Goal: Information Seeking & Learning: Learn about a topic

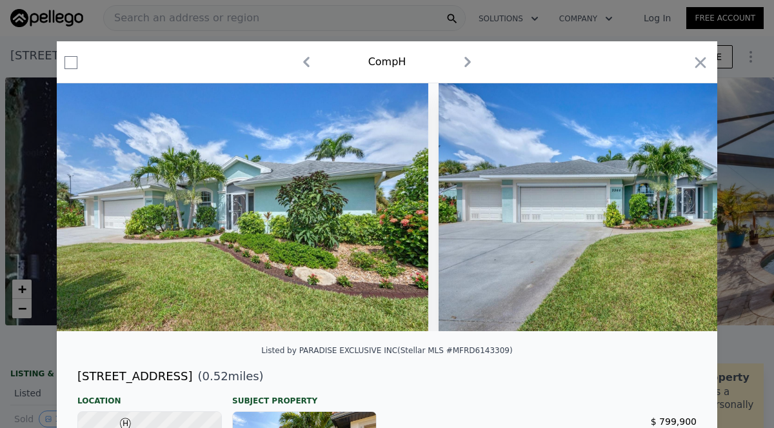
type input "-$ 977,398"
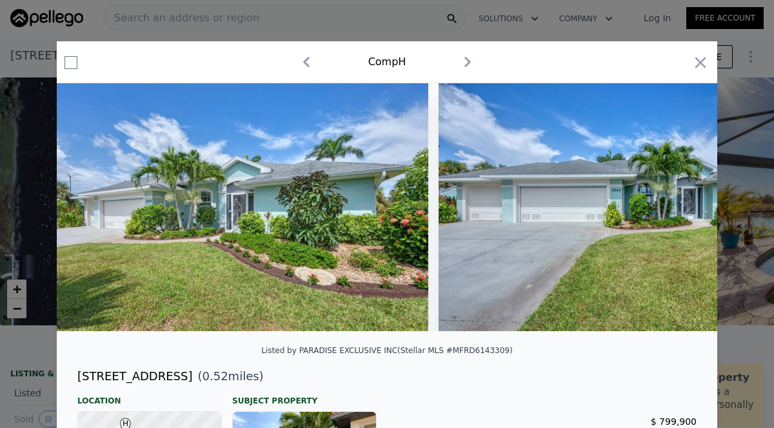
click at [697, 57] on icon "button" at bounding box center [700, 63] width 18 height 18
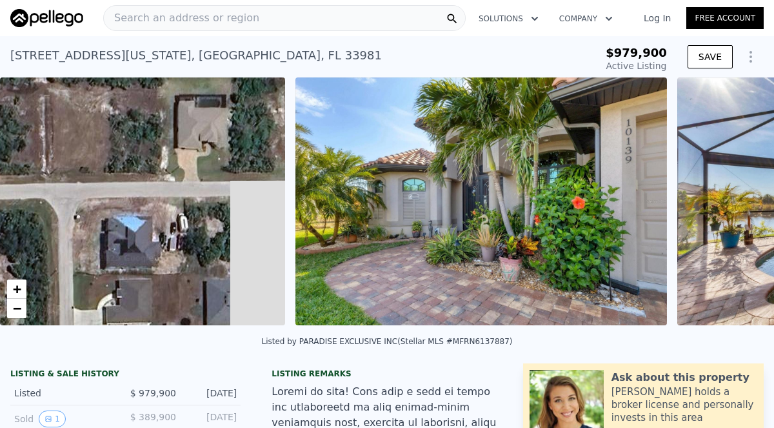
click at [591, 177] on img at bounding box center [480, 201] width 371 height 248
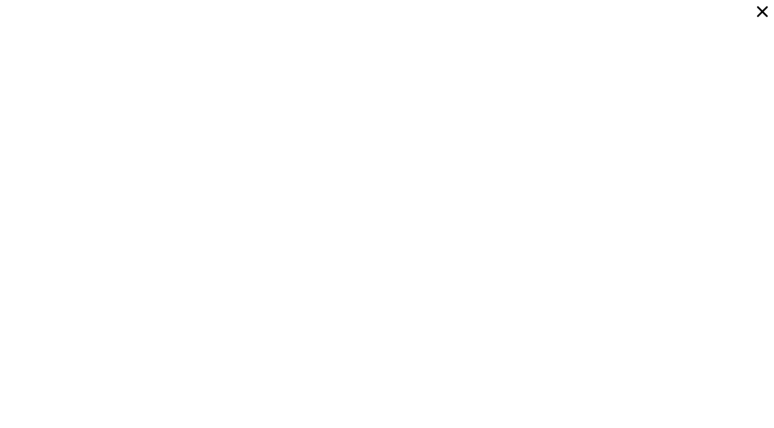
scroll to position [6674, 0]
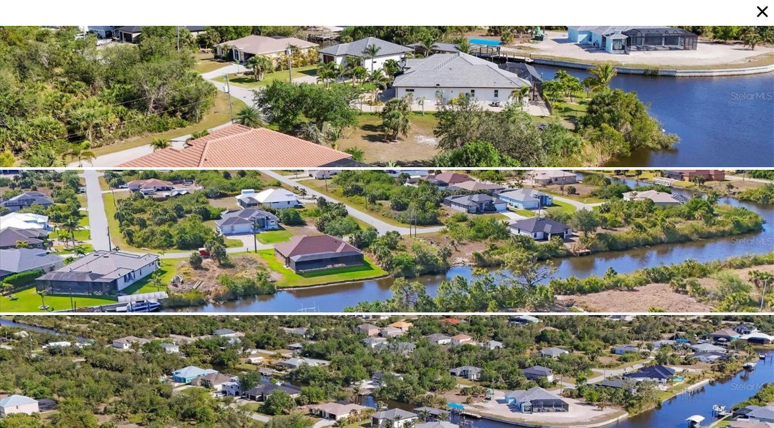
scroll to position [6093, 0]
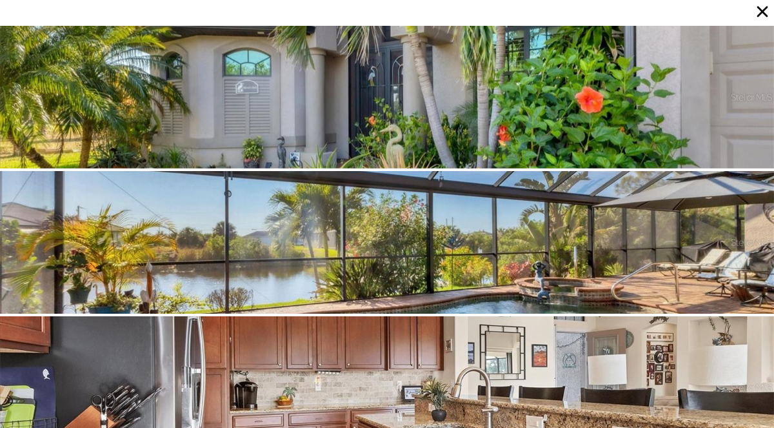
click at [770, 10] on icon at bounding box center [762, 12] width 18 height 18
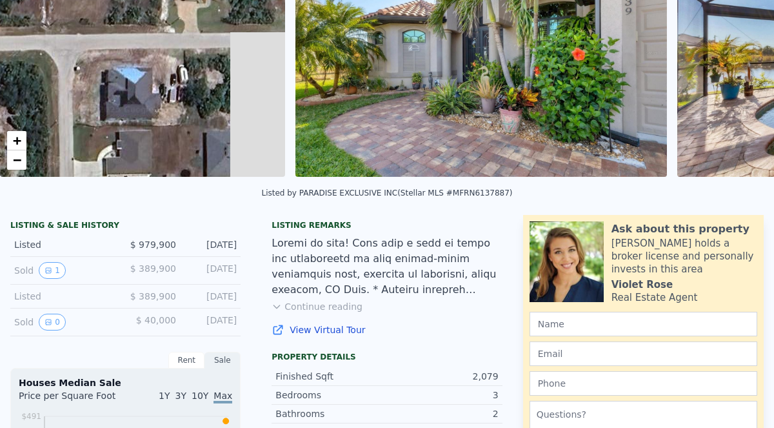
scroll to position [149, 0]
click at [55, 272] on button "1" at bounding box center [52, 269] width 27 height 17
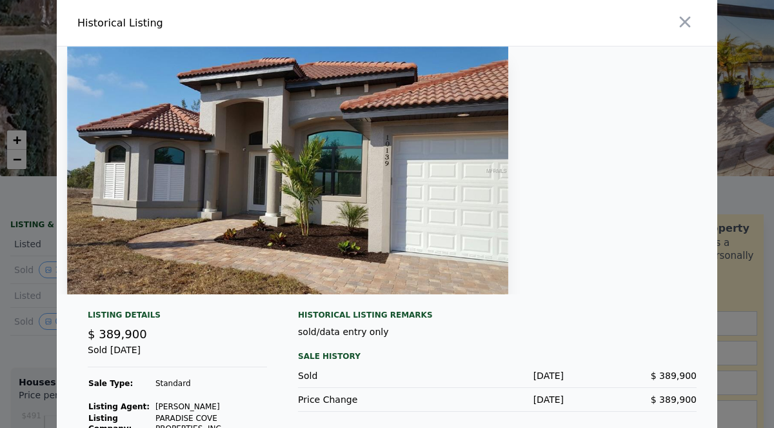
scroll to position [0, 0]
click at [693, 15] on icon "button" at bounding box center [685, 22] width 18 height 18
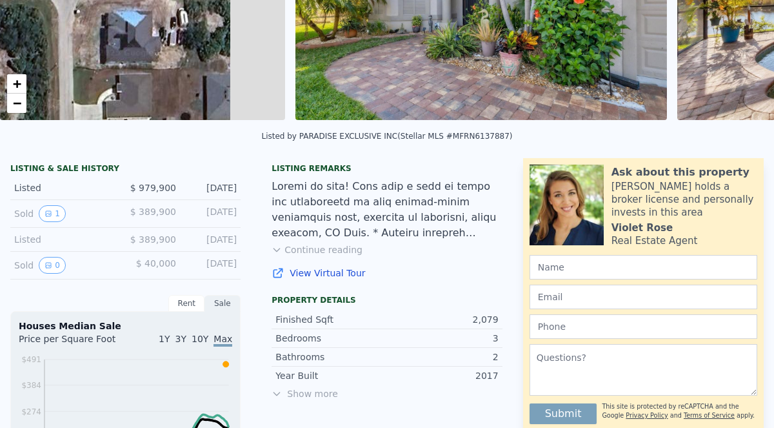
scroll to position [211, 0]
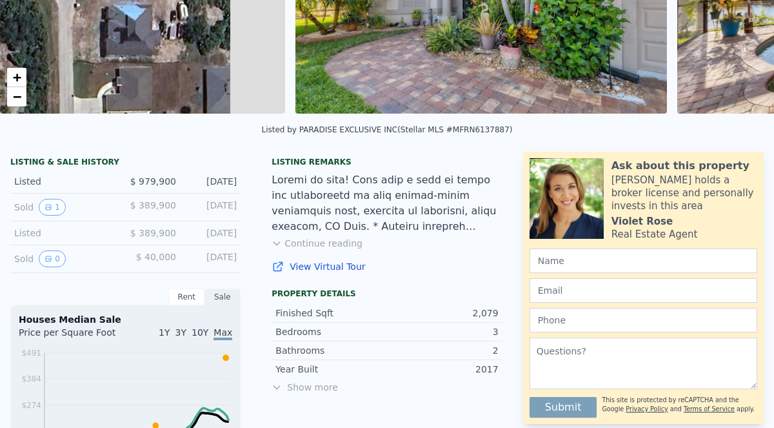
click at [48, 263] on button "0" at bounding box center [52, 258] width 27 height 17
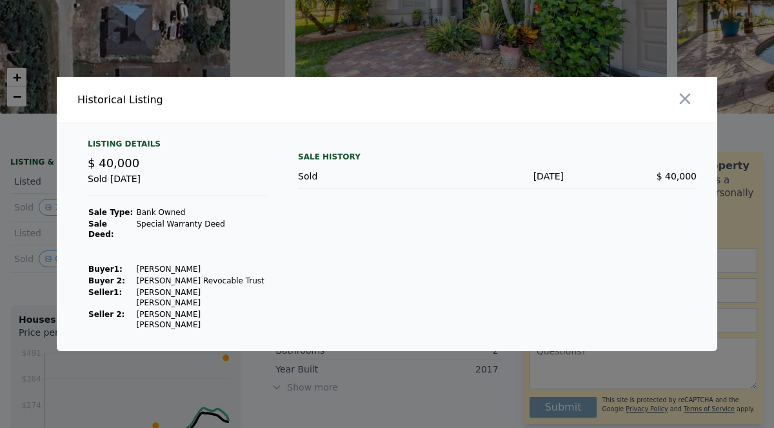
click at [694, 110] on button "button" at bounding box center [684, 98] width 23 height 23
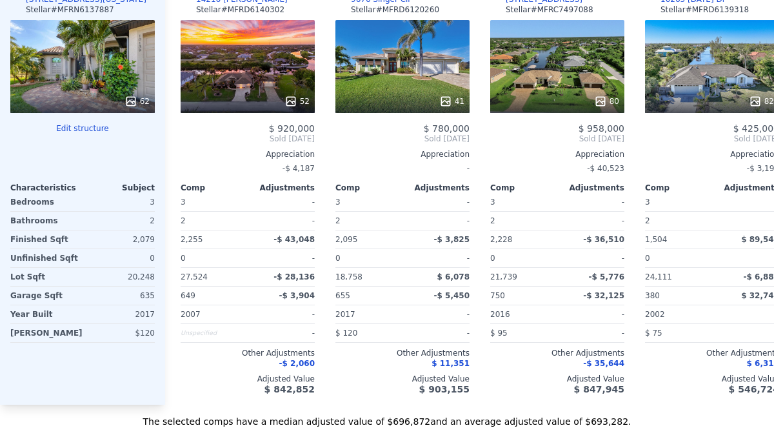
scroll to position [1424, 0]
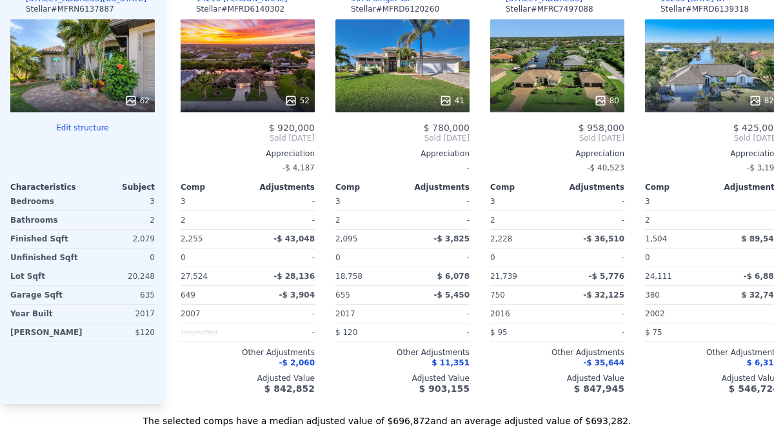
click at [237, 72] on div "52" at bounding box center [248, 65] width 134 height 93
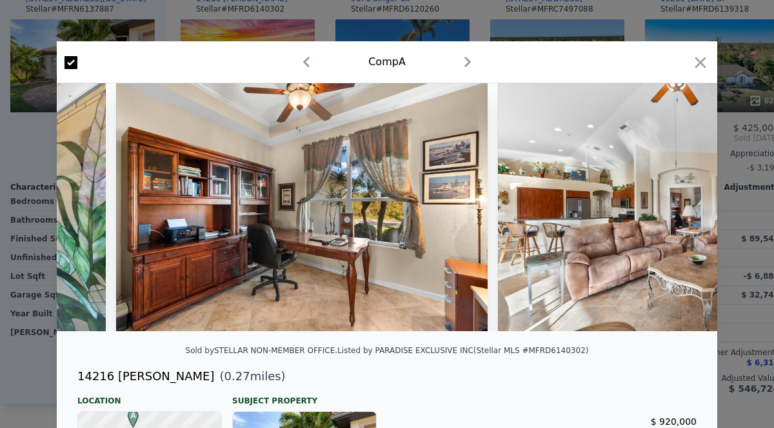
click at [704, 57] on icon "button" at bounding box center [700, 63] width 18 height 18
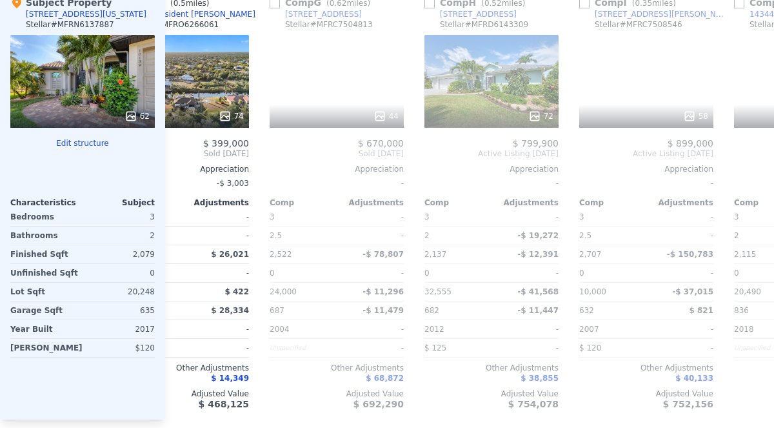
scroll to position [0, 840]
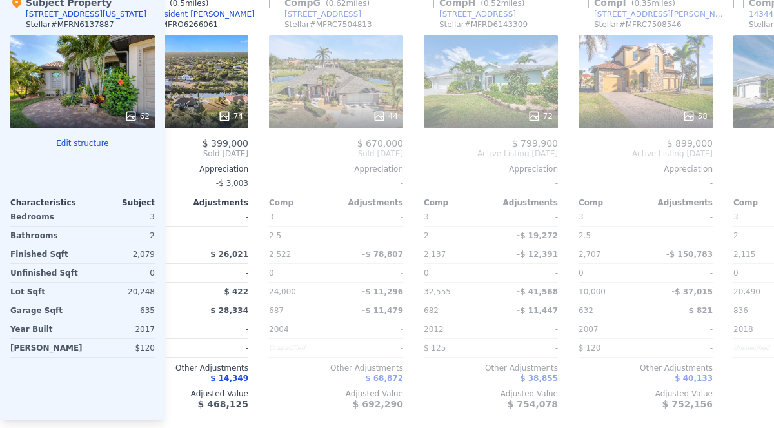
click at [333, 90] on div "44" at bounding box center [336, 81] width 134 height 93
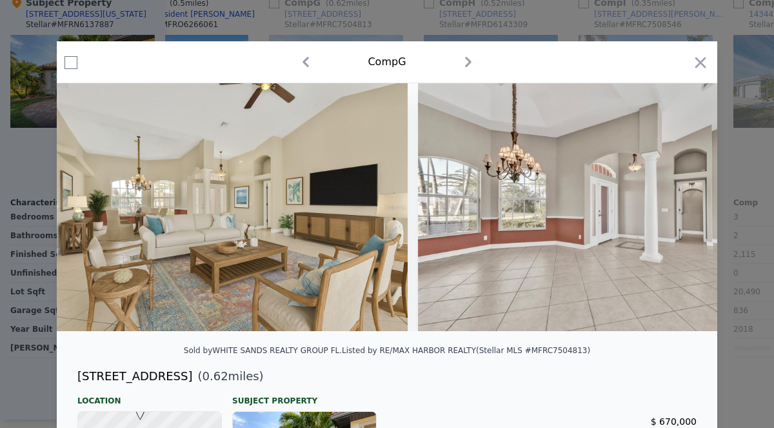
click at [705, 56] on icon "button" at bounding box center [700, 63] width 18 height 18
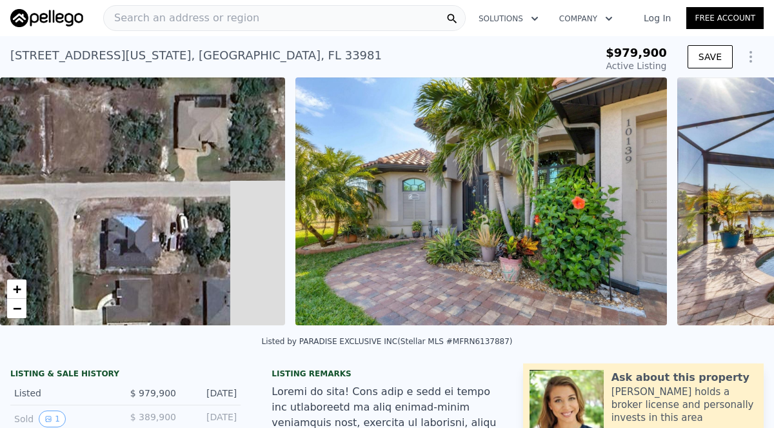
click at [295, 12] on div "Search an address or region" at bounding box center [284, 18] width 362 height 26
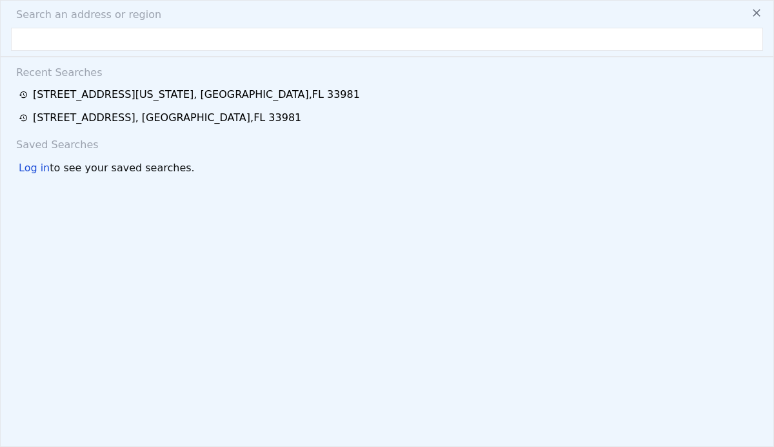
click at [157, 50] on input "text" at bounding box center [387, 39] width 752 height 23
type input "13878 Allamanda Cir PORT CHARLOTTE, FL 33981"
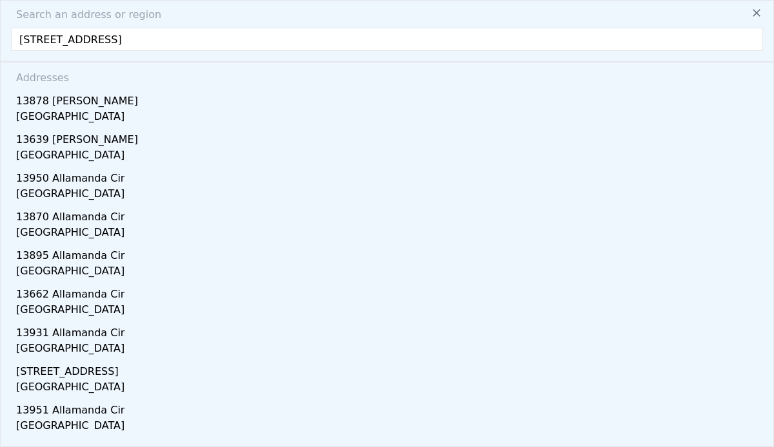
click at [45, 108] on div "13878 Allamanda Cir" at bounding box center [389, 98] width 747 height 21
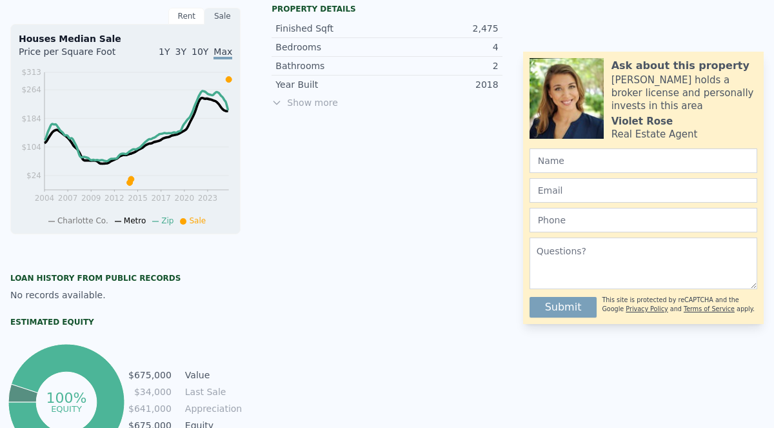
scroll to position [495, 0]
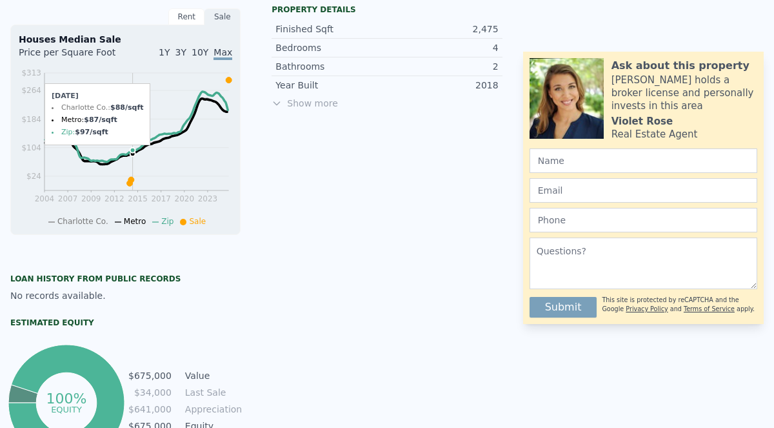
click at [133, 176] on icon "2004 2007 2009 2012 2015 2017 2020 2023 $24 $104 $184 $264 $313" at bounding box center [125, 146] width 213 height 160
click at [130, 177] on icon at bounding box center [131, 180] width 6 height 6
click at [137, 166] on icon "2004 2007 2009 2012 2015 2017 2020 2023 $24 $104 $184 $264 $313" at bounding box center [125, 146] width 213 height 160
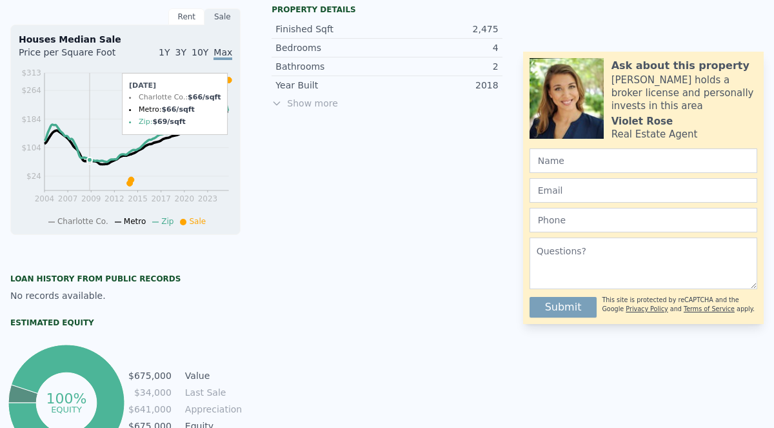
click at [90, 124] on icon "2004 2007 2009 2012 2015 2017 2020 2023 $24 $104 $184 $264 $313" at bounding box center [125, 146] width 213 height 160
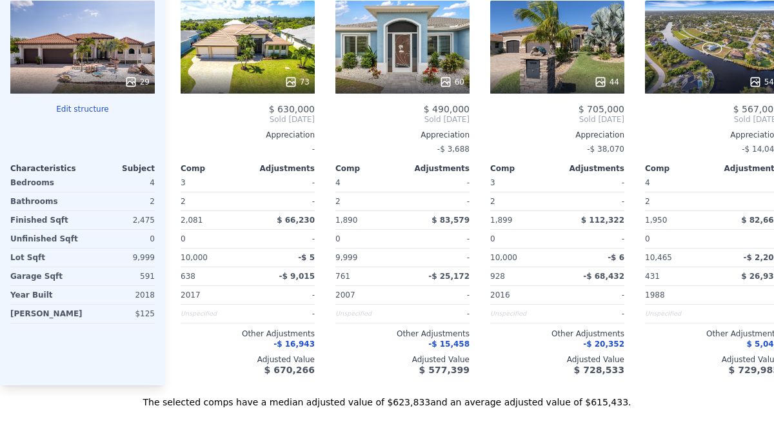
scroll to position [1432, 0]
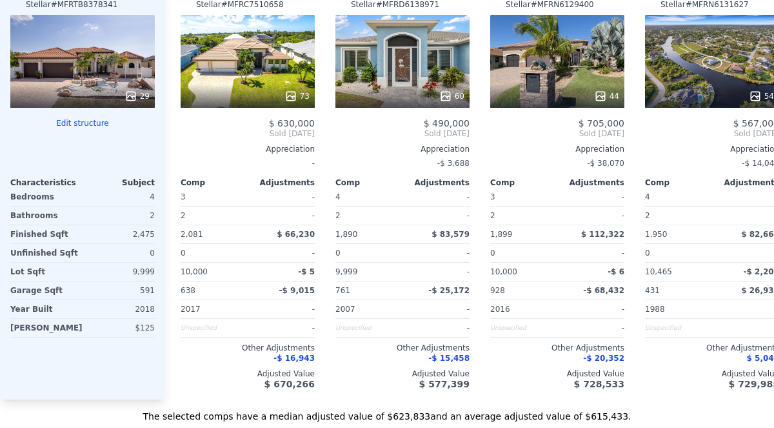
click at [246, 224] on div "2 -" at bounding box center [248, 215] width 134 height 19
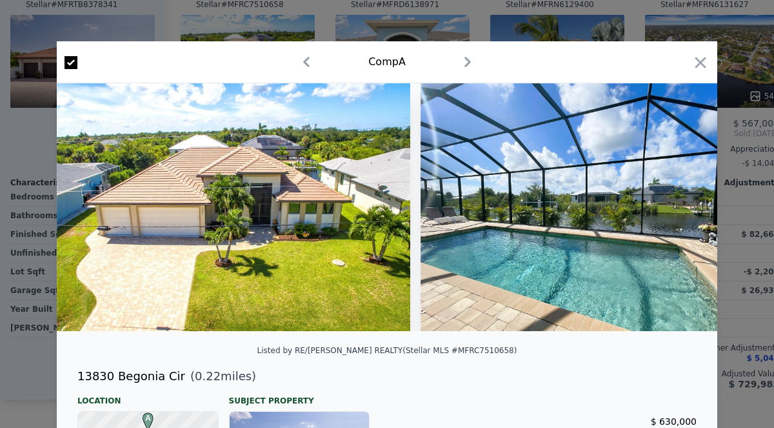
click at [697, 70] on icon "button" at bounding box center [700, 63] width 18 height 18
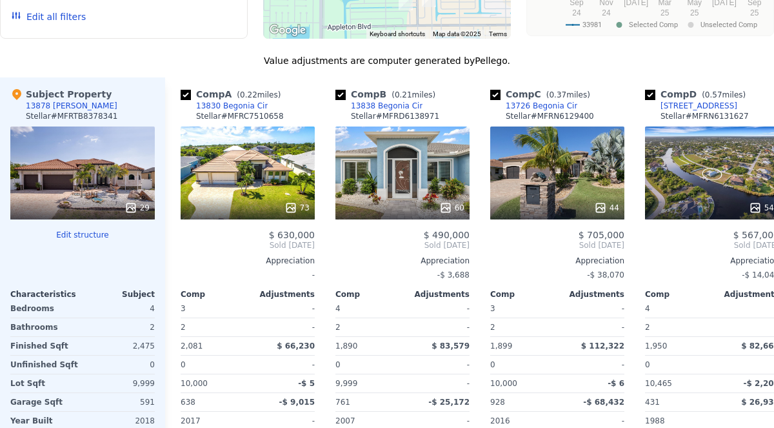
scroll to position [1310, 0]
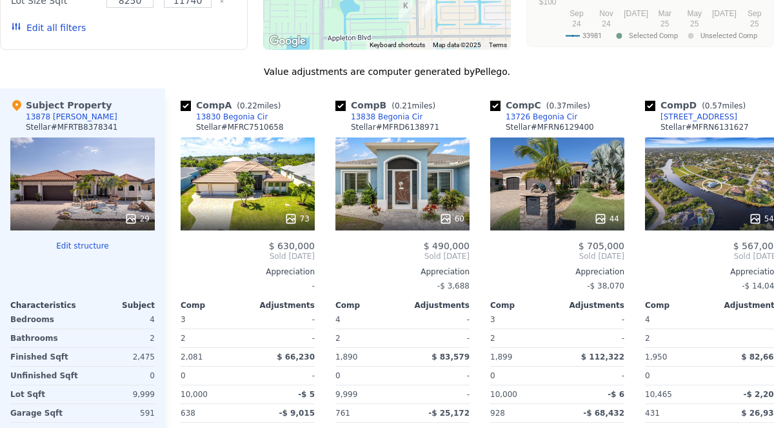
click at [418, 215] on div "60" at bounding box center [402, 218] width 123 height 13
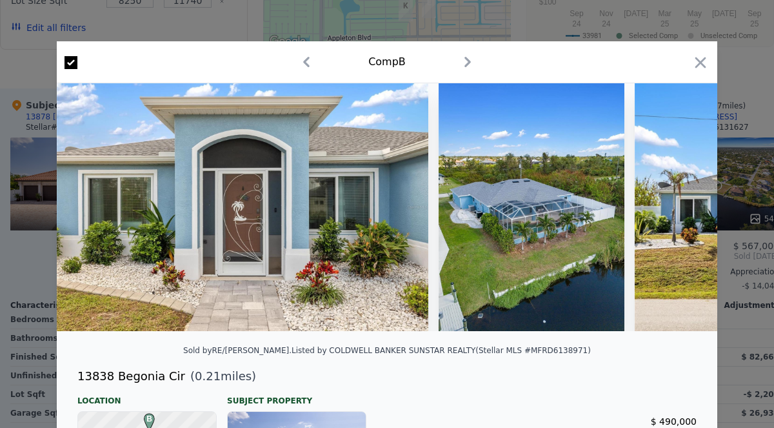
click at [154, 245] on img at bounding box center [242, 207] width 371 height 248
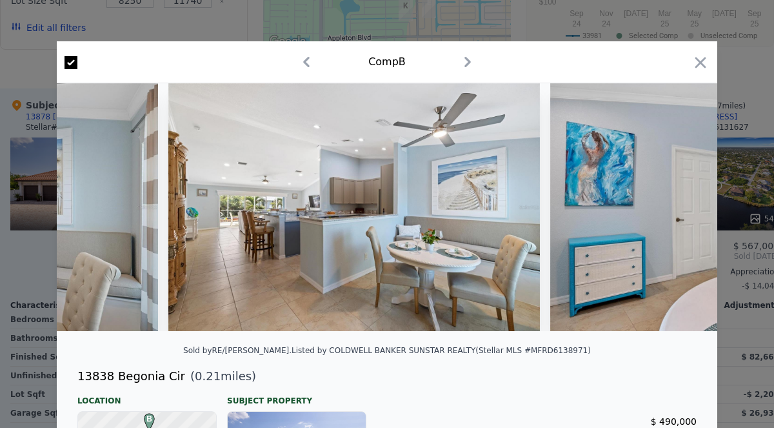
click at [707, 65] on icon "button" at bounding box center [700, 63] width 18 height 18
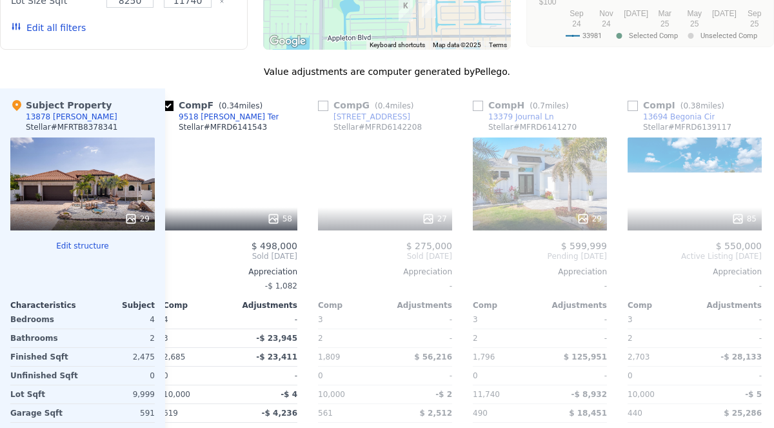
scroll to position [0, 792]
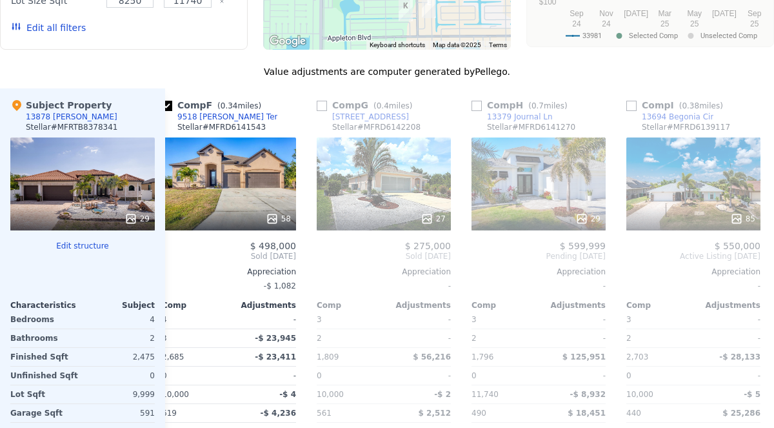
click at [200, 191] on div "58" at bounding box center [229, 183] width 134 height 93
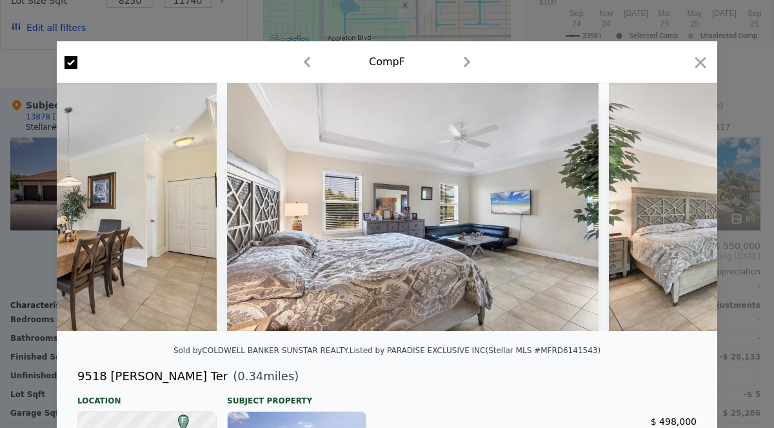
scroll to position [0, 5182]
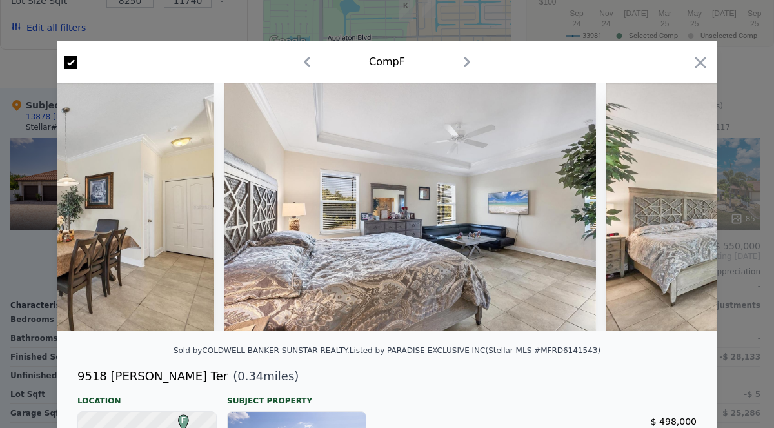
click at [702, 61] on icon "button" at bounding box center [700, 62] width 11 height 11
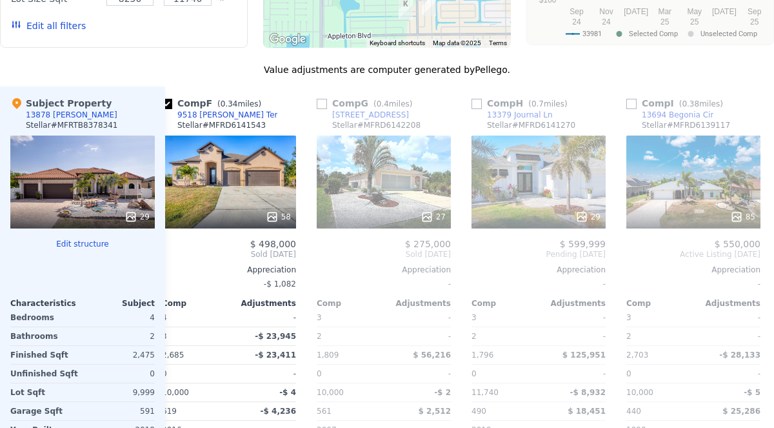
scroll to position [1314, 0]
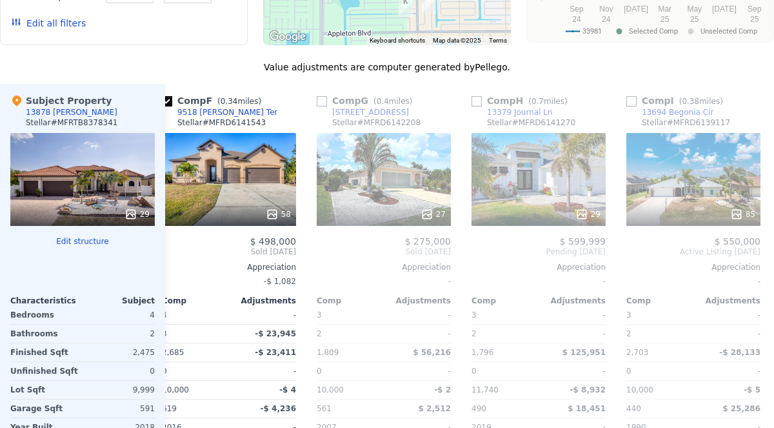
click at [358, 181] on div "27" at bounding box center [384, 179] width 134 height 93
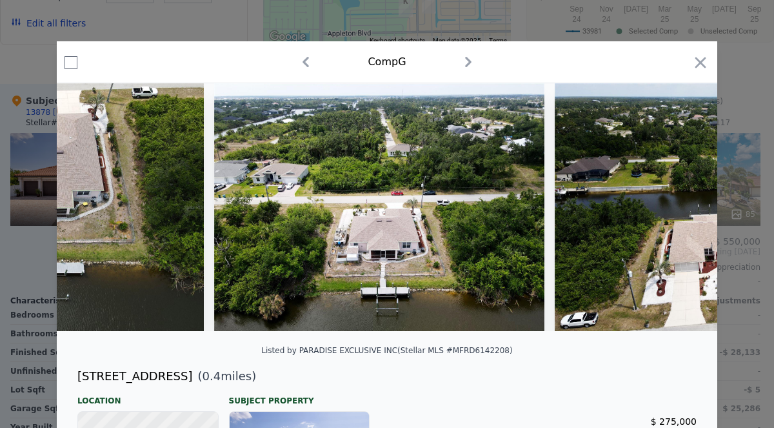
scroll to position [0, 8087]
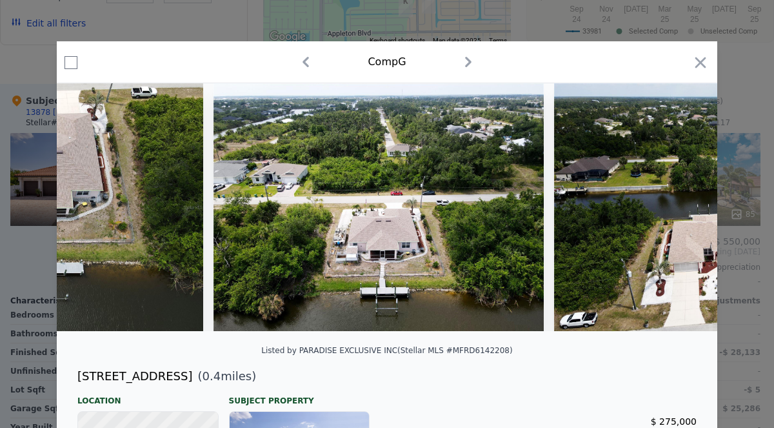
click at [699, 65] on icon "button" at bounding box center [700, 63] width 18 height 18
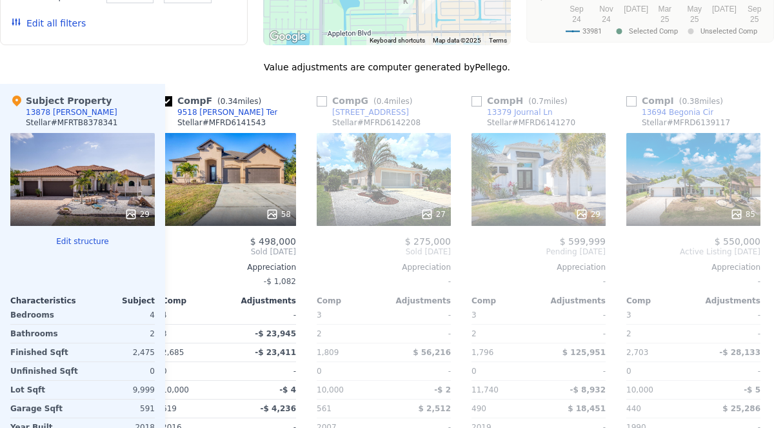
click at [582, 182] on div "29" at bounding box center [538, 179] width 134 height 93
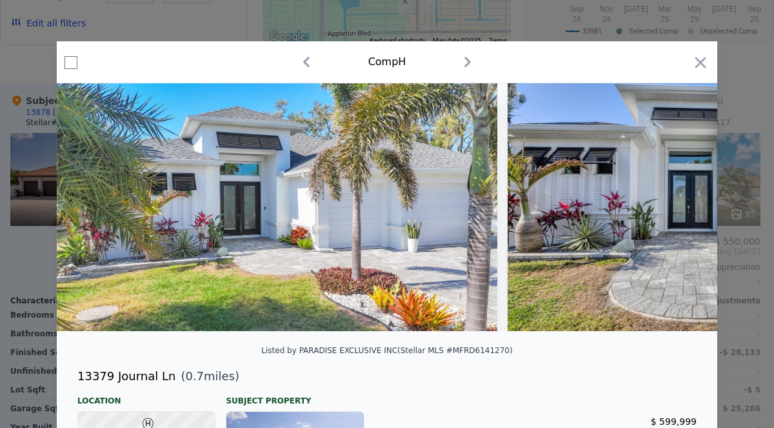
click at [163, 280] on img at bounding box center [277, 207] width 440 height 248
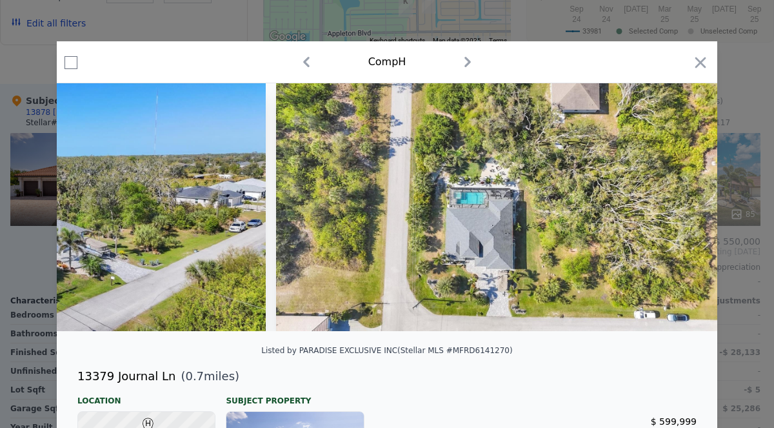
click at [704, 59] on icon "button" at bounding box center [700, 62] width 11 height 11
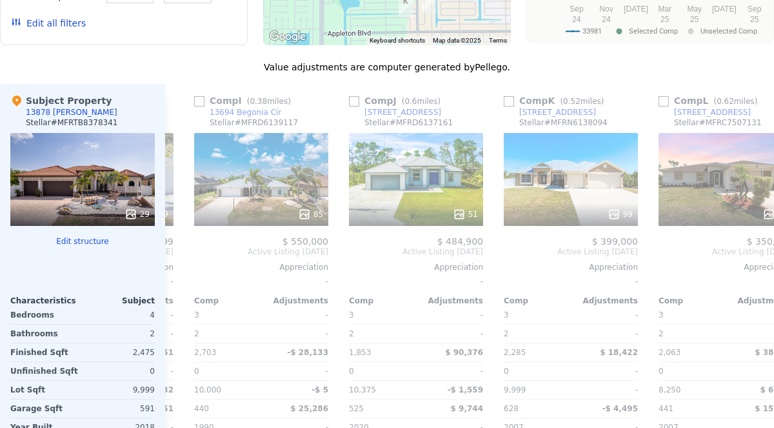
scroll to position [0, 1224]
click at [447, 172] on div "51" at bounding box center [416, 179] width 134 height 93
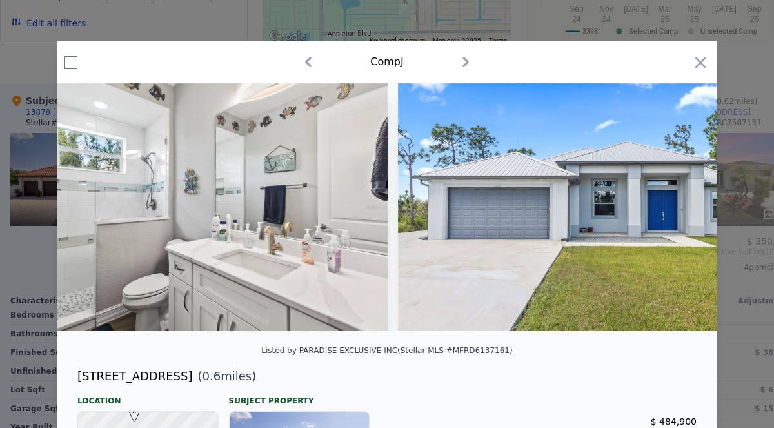
scroll to position [0, 12794]
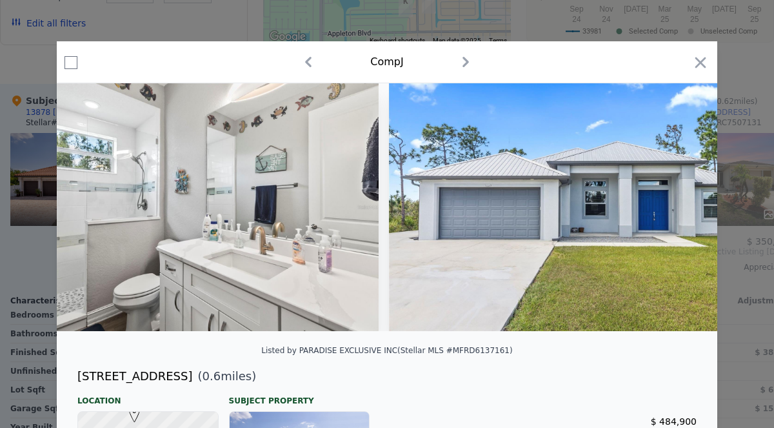
click at [706, 59] on icon "button" at bounding box center [700, 63] width 18 height 18
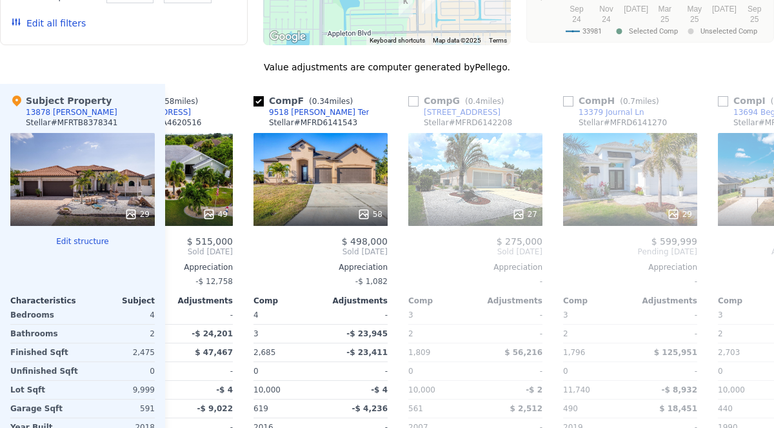
scroll to position [0, 700]
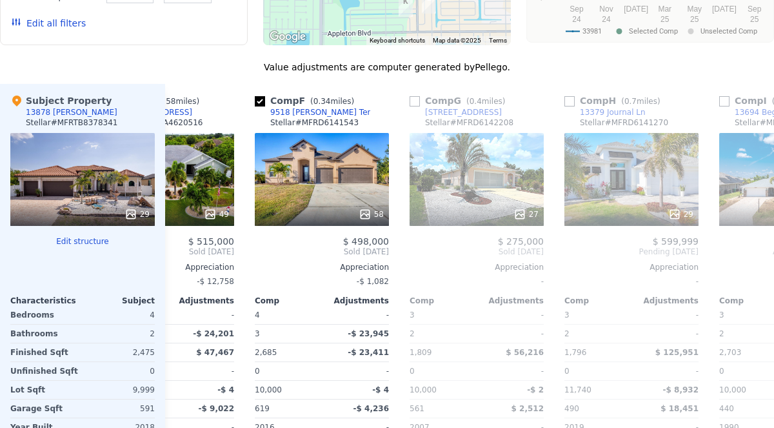
click at [506, 198] on div "27" at bounding box center [476, 179] width 134 height 93
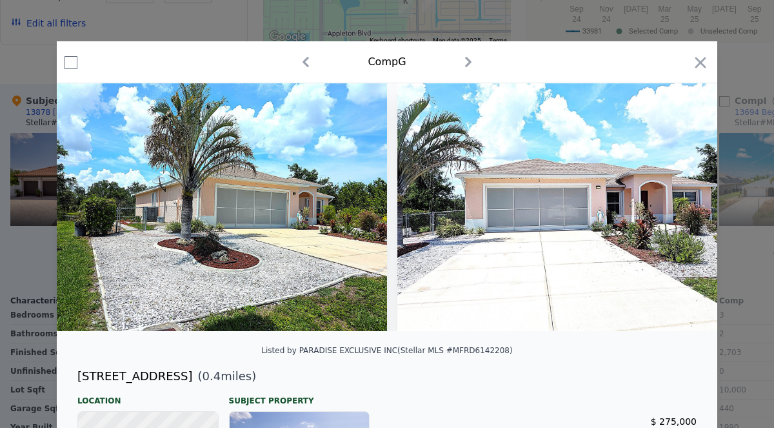
click at [707, 54] on icon "button" at bounding box center [700, 63] width 18 height 18
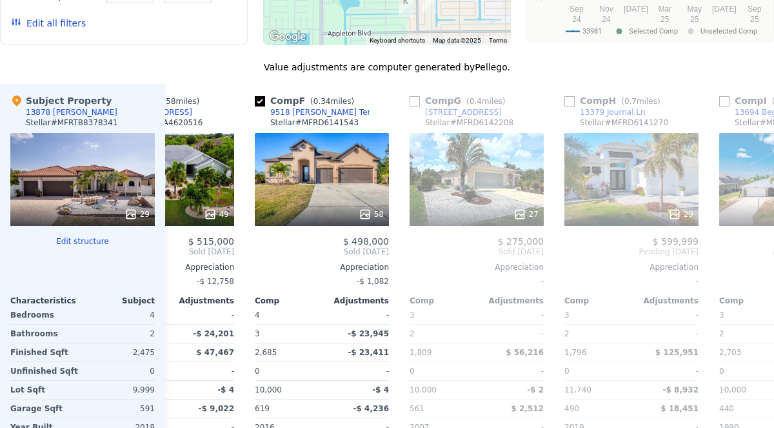
click at [288, 192] on div "58" at bounding box center [322, 179] width 134 height 93
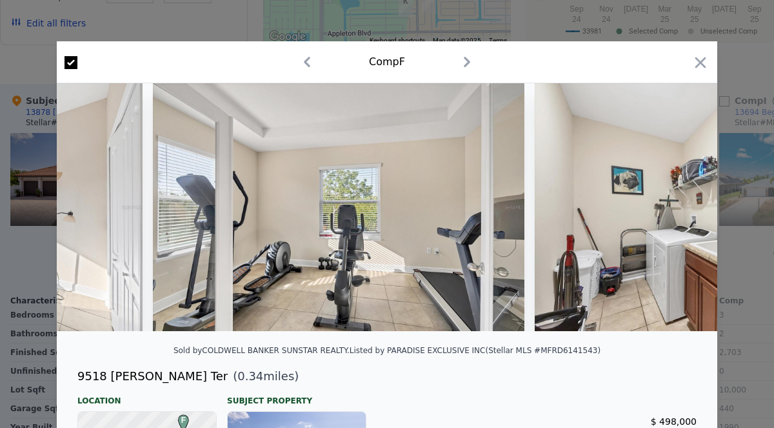
scroll to position [0, 8690]
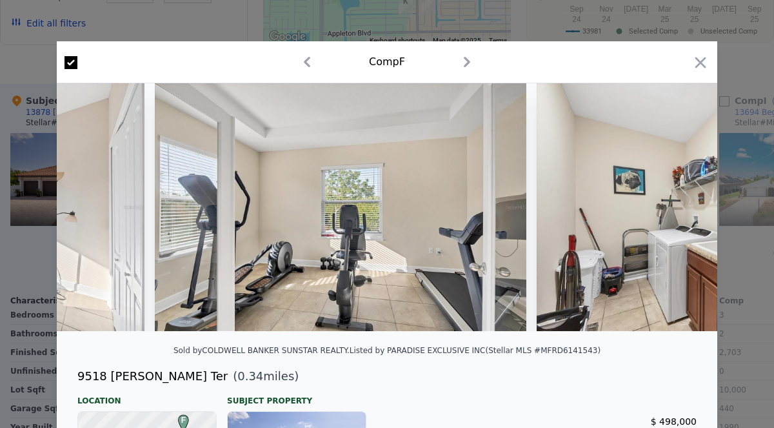
click at [707, 51] on div "Comp F" at bounding box center [387, 62] width 660 height 42
click at [705, 59] on icon "button" at bounding box center [700, 63] width 18 height 18
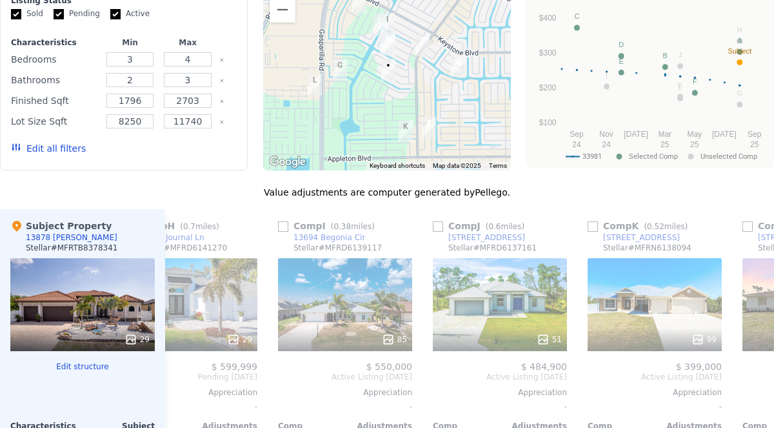
scroll to position [0, 1143]
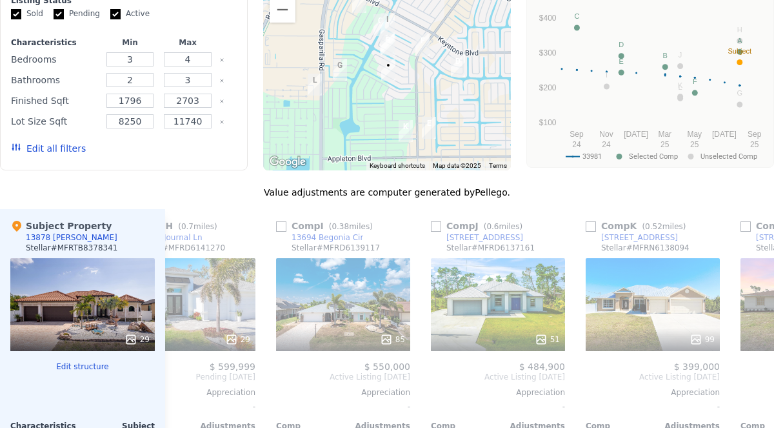
click at [693, 311] on div "99" at bounding box center [652, 304] width 134 height 93
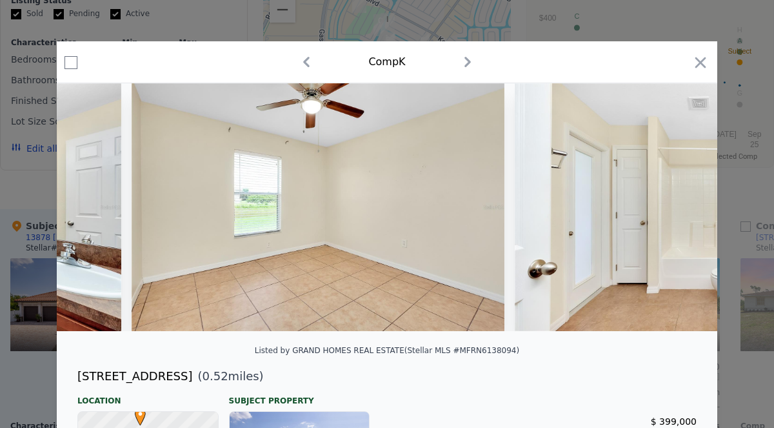
scroll to position [0, 15447]
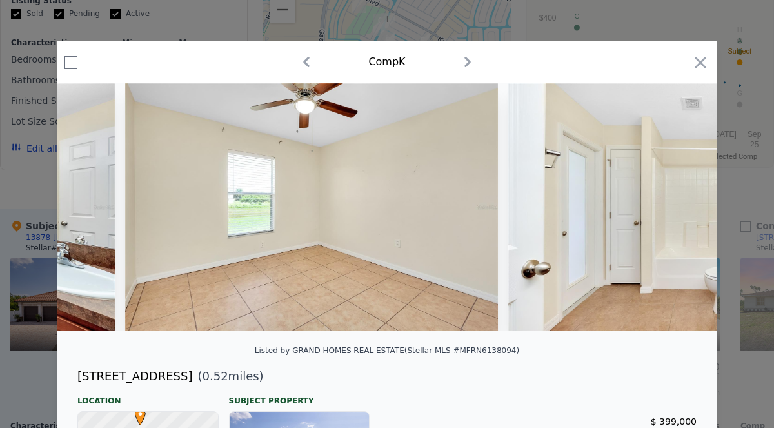
click at [704, 59] on icon "button" at bounding box center [700, 62] width 11 height 11
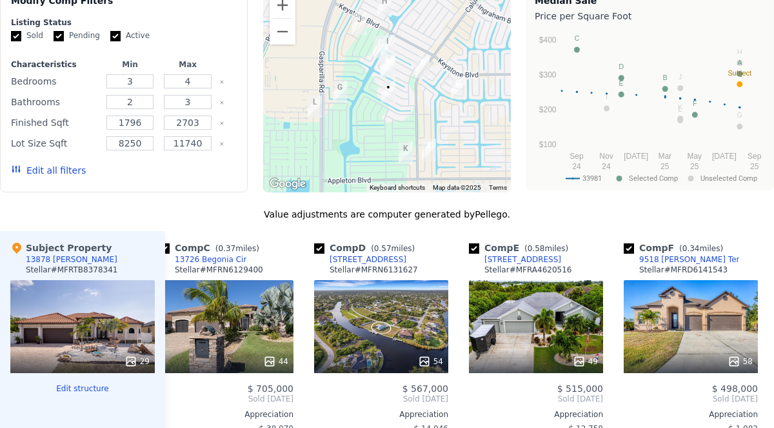
scroll to position [0, 318]
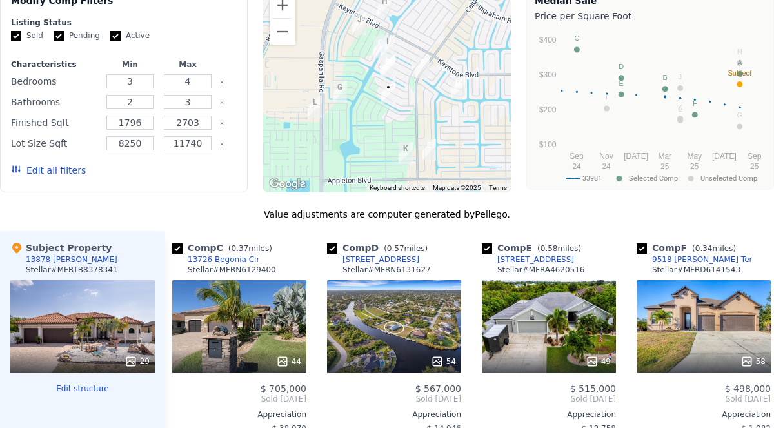
click at [364, 333] on div "54" at bounding box center [394, 326] width 134 height 93
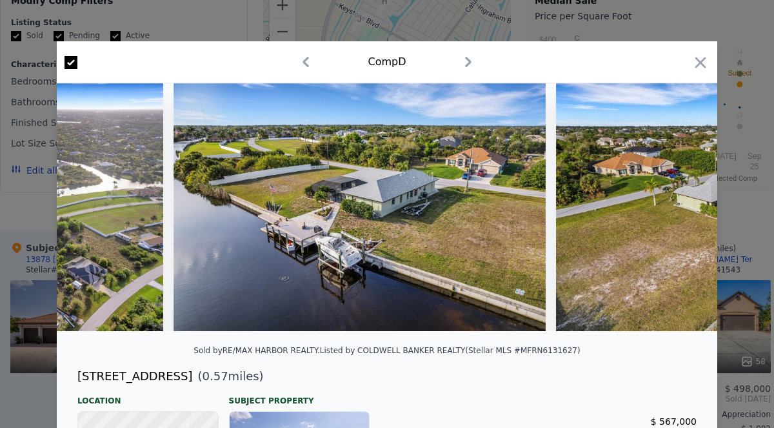
scroll to position [0, 17489]
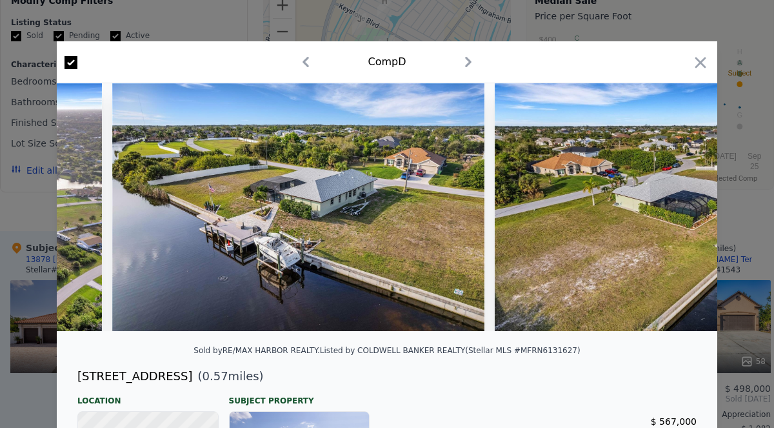
click at [220, 279] on img at bounding box center [298, 207] width 372 height 248
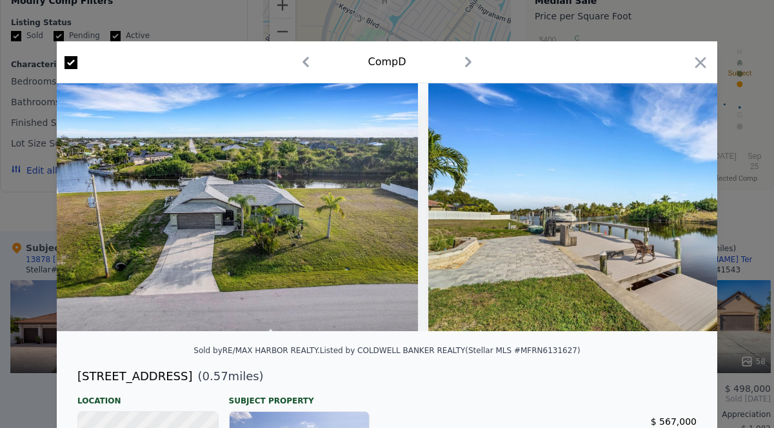
scroll to position [0, 18284]
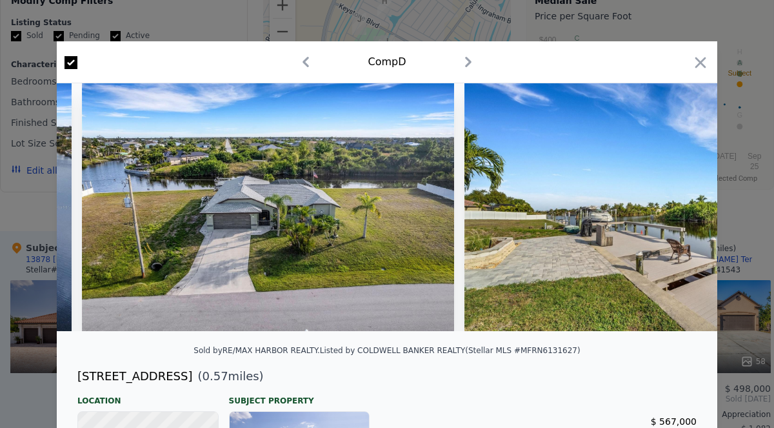
click at [173, 280] on img at bounding box center [268, 207] width 372 height 248
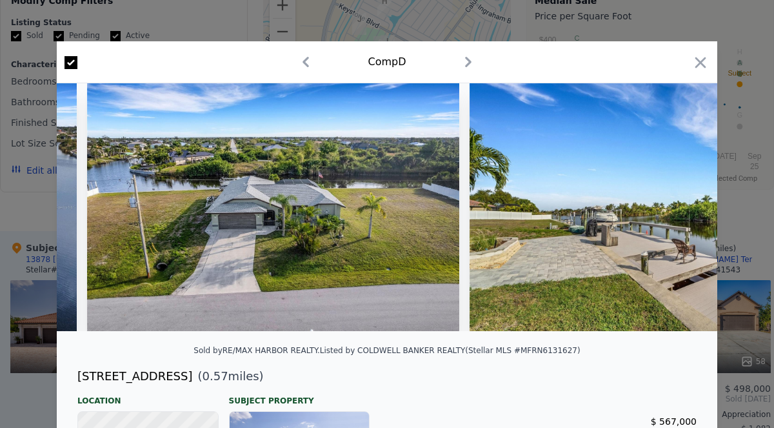
scroll to position [0, 18268]
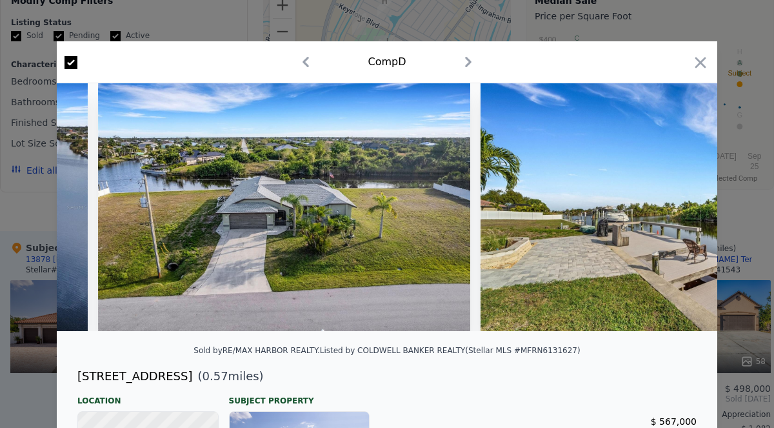
click at [630, 251] on img at bounding box center [665, 207] width 371 height 248
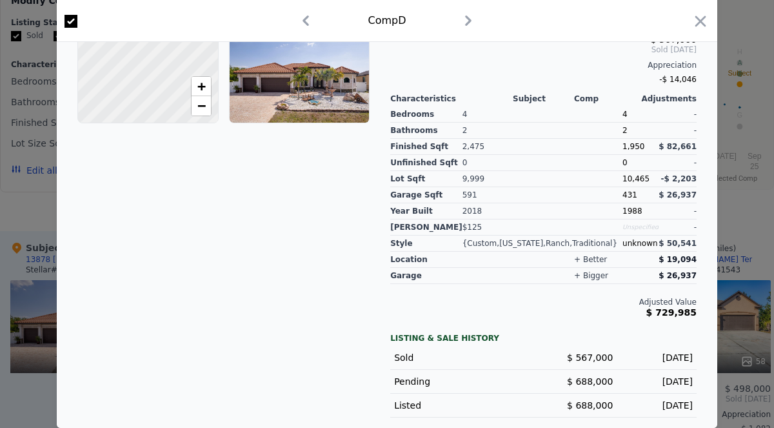
scroll to position [382, 0]
click at [700, 23] on icon "button" at bounding box center [700, 21] width 18 height 18
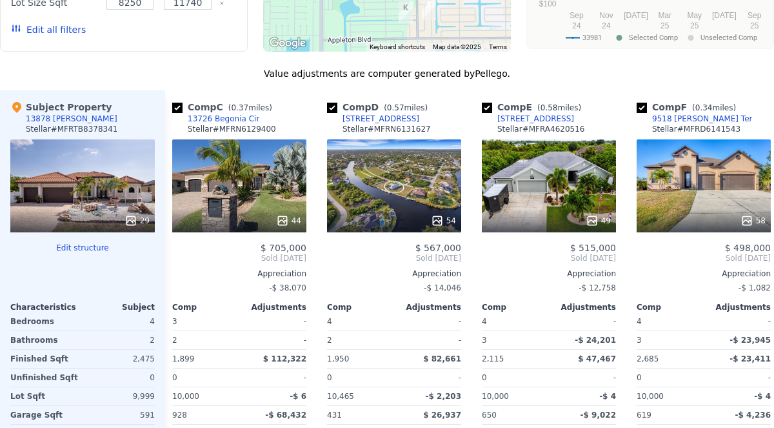
scroll to position [1348, 0]
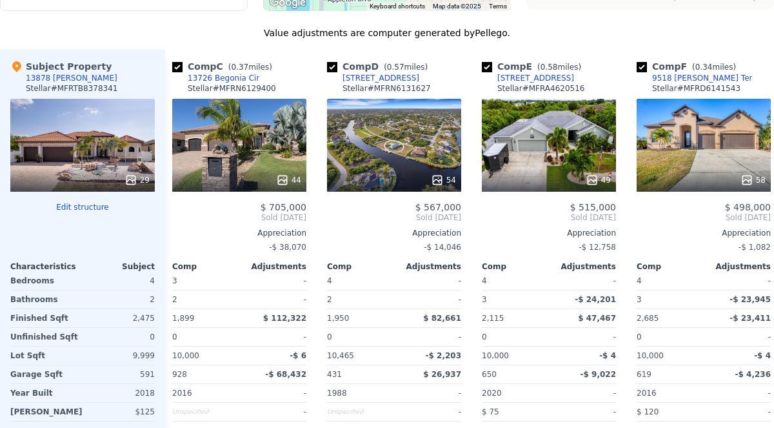
click at [590, 142] on div "49" at bounding box center [549, 145] width 134 height 93
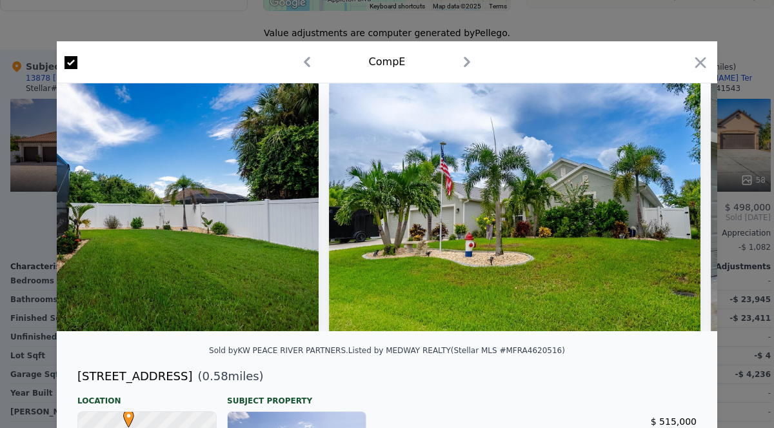
scroll to position [0, 12649]
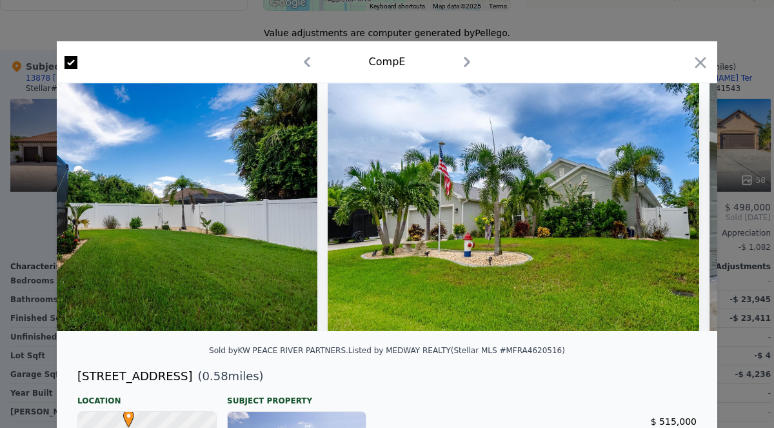
click at [703, 55] on icon "button" at bounding box center [700, 63] width 18 height 18
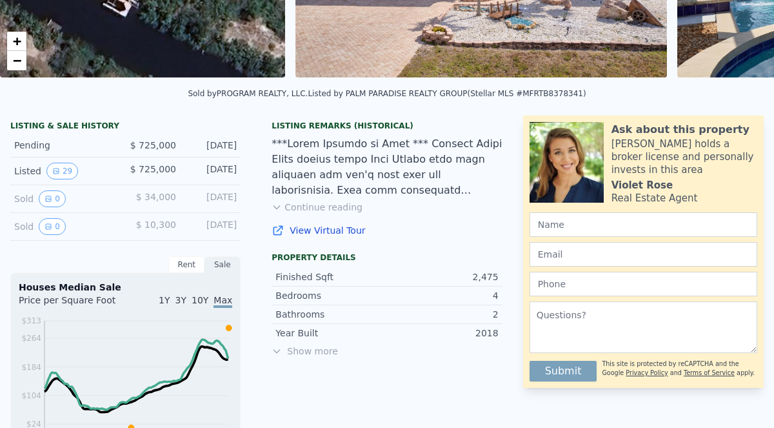
scroll to position [79, 0]
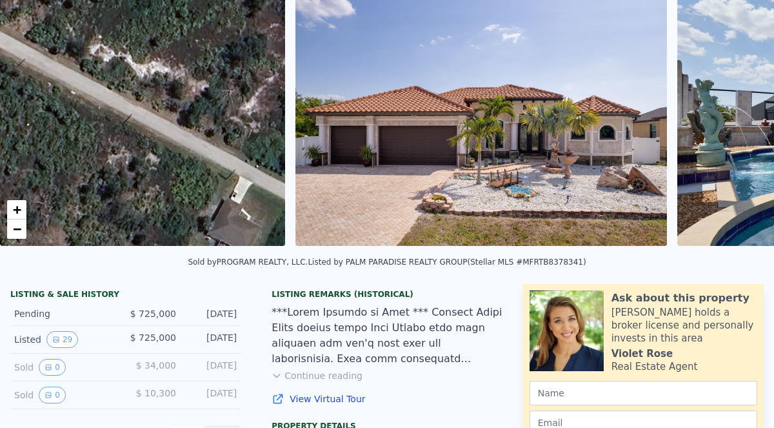
click at [61, 341] on button "29" at bounding box center [62, 339] width 32 height 17
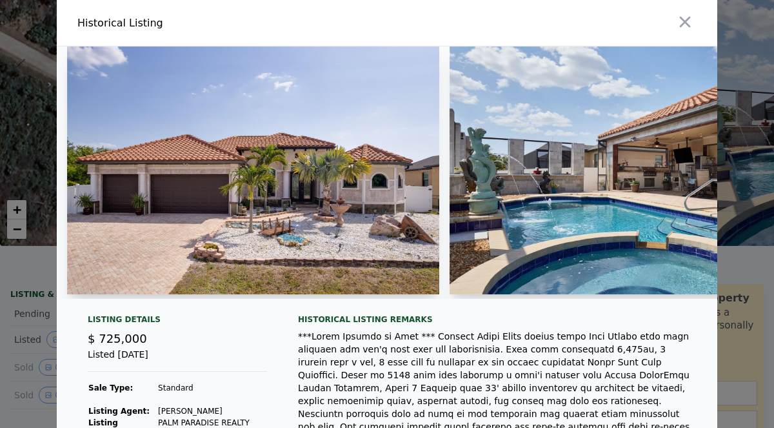
click at [694, 21] on button "button" at bounding box center [684, 21] width 23 height 23
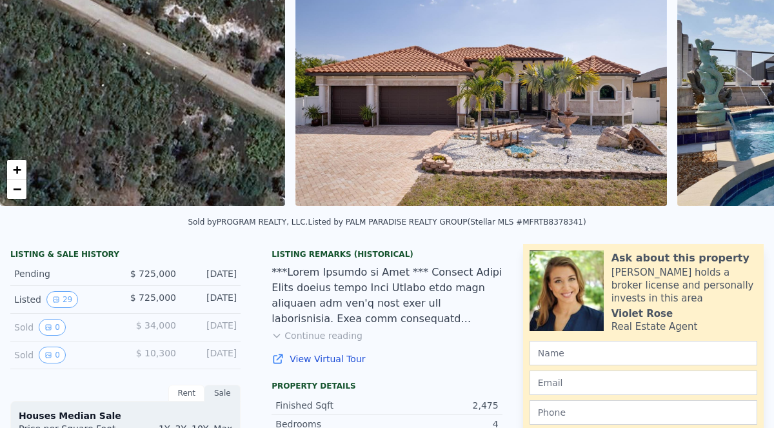
scroll to position [125, 0]
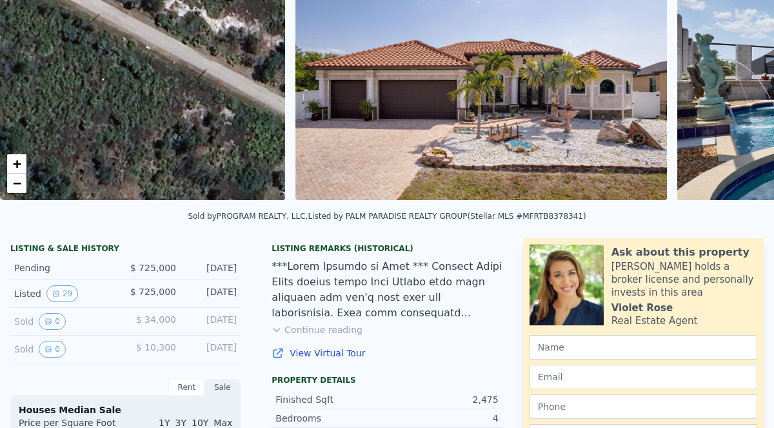
click at [44, 319] on icon "View historical data" at bounding box center [48, 321] width 8 height 8
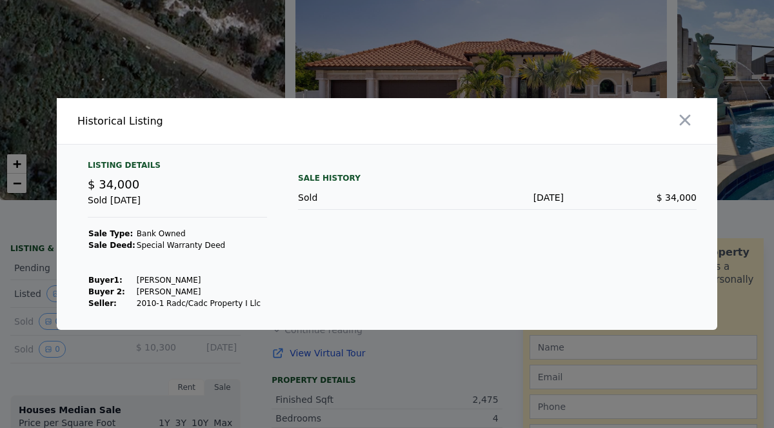
click at [689, 119] on icon "button" at bounding box center [685, 120] width 18 height 18
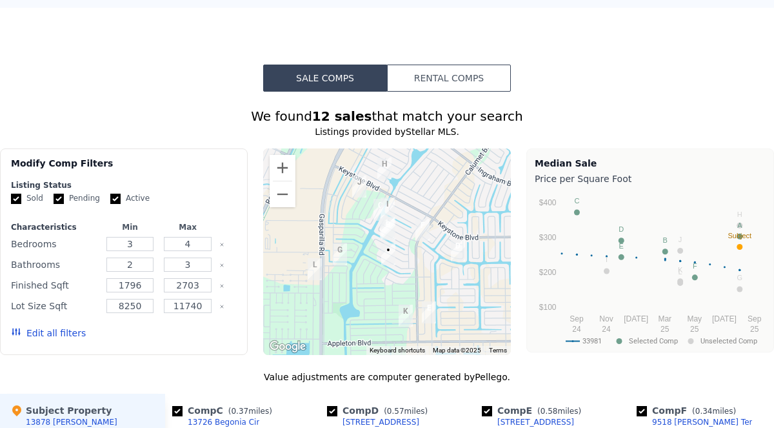
scroll to position [1005, 0]
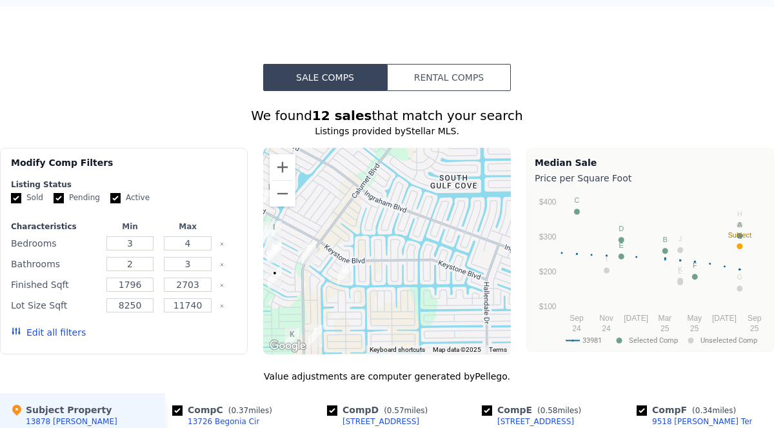
click at [53, 337] on button "Edit all filters" at bounding box center [48, 332] width 75 height 13
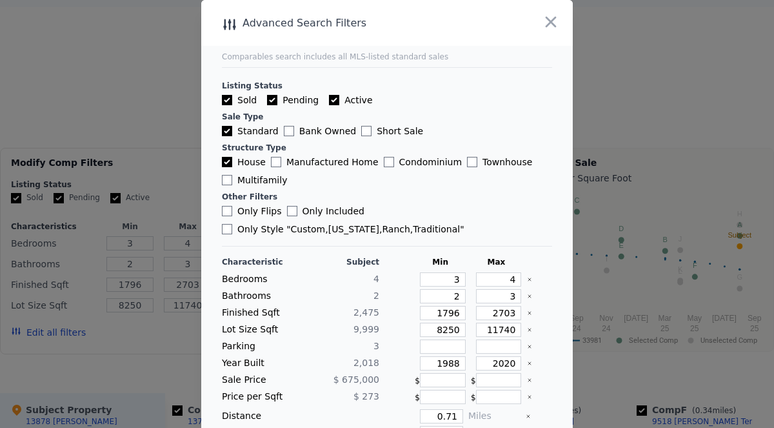
click at [284, 126] on input "Bank Owned" at bounding box center [289, 131] width 10 height 10
checkbox input "true"
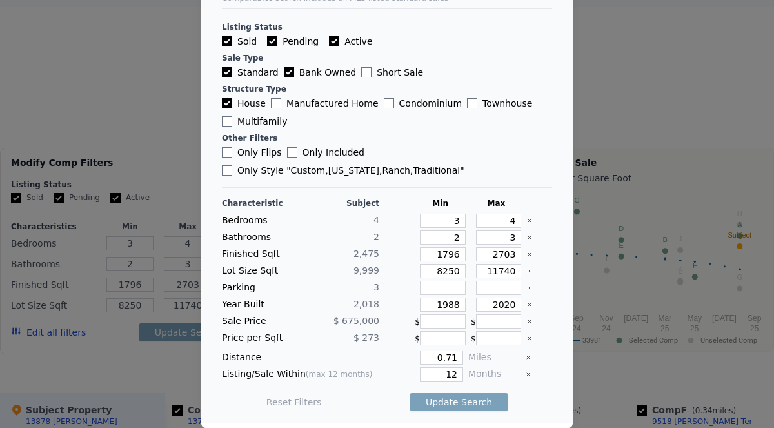
scroll to position [59, 0]
click at [475, 398] on button "Update Search" at bounding box center [458, 402] width 97 height 18
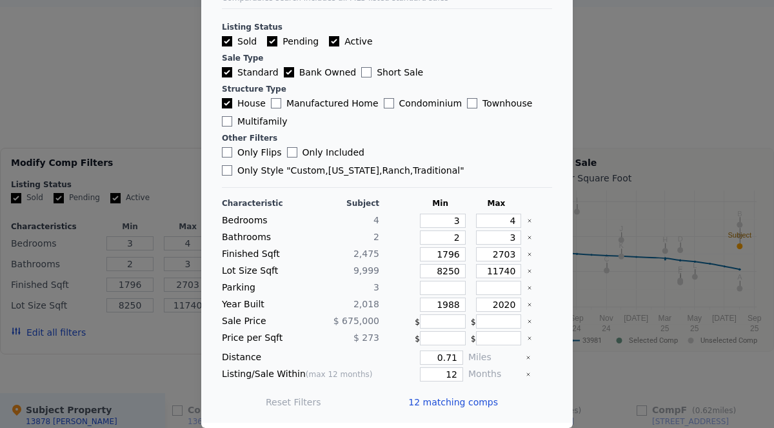
click at [101, 380] on div at bounding box center [387, 214] width 774 height 428
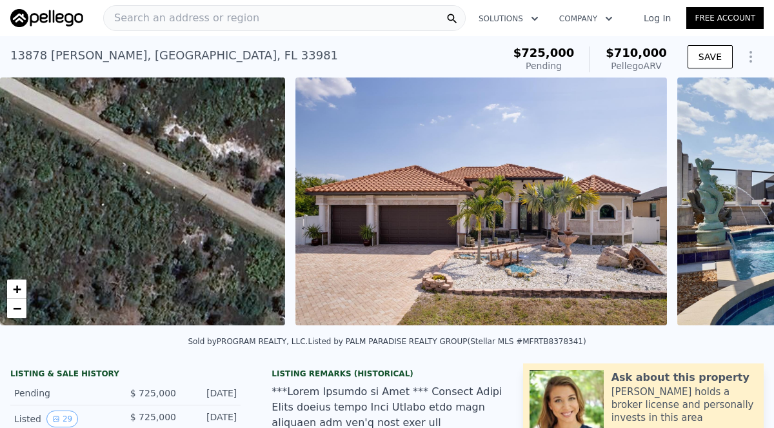
scroll to position [0, 0]
checkbox input "true"
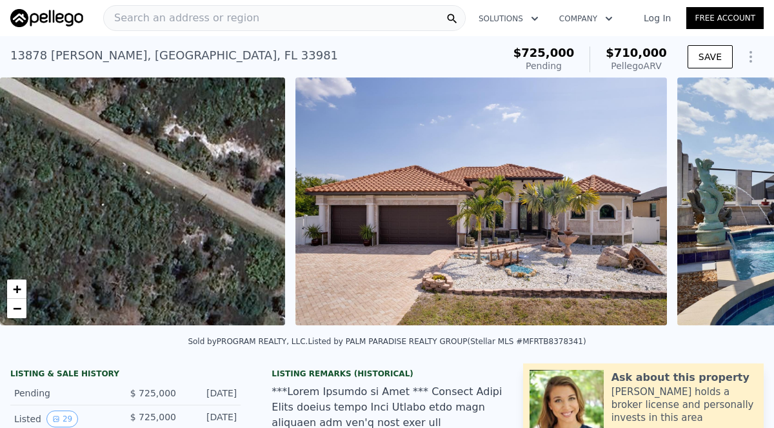
checkbox input "true"
click at [664, 16] on link "Log In" at bounding box center [657, 18] width 58 height 13
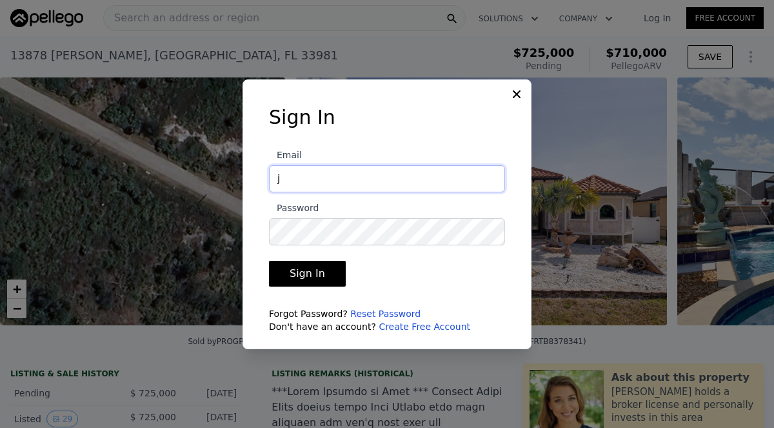
type input "jvanbeek@allamericandreamhomes.com"
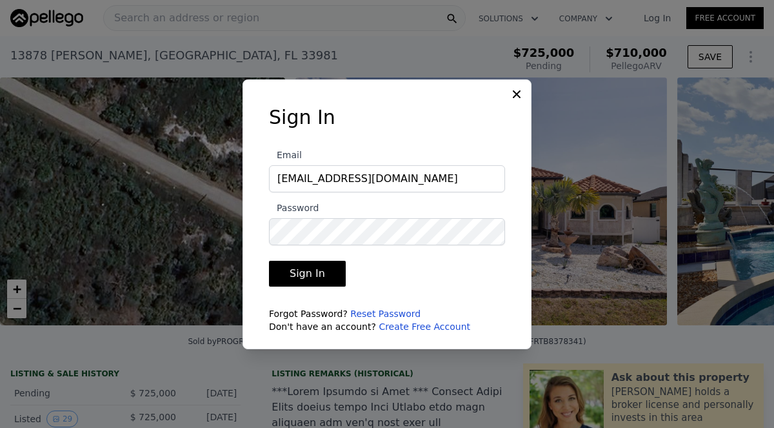
click at [273, 312] on div "Forgot Password? Reset Password Don't have an account? Create Free Account" at bounding box center [387, 320] width 236 height 26
click at [300, 269] on button "Sign In" at bounding box center [307, 274] width 77 height 26
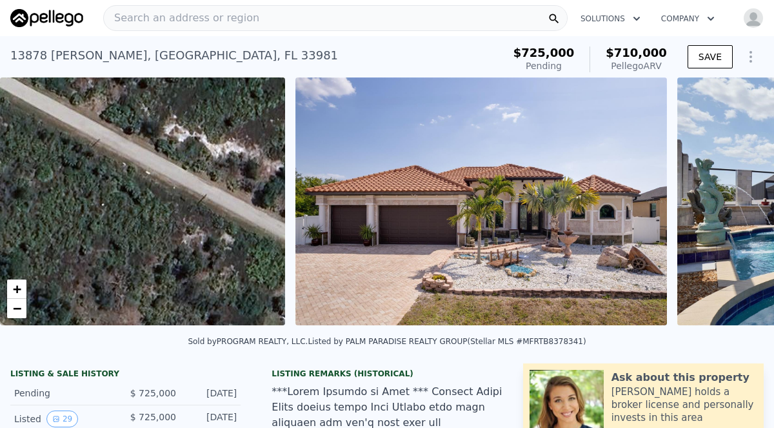
click at [759, 14] on img "button" at bounding box center [753, 18] width 21 height 21
click at [38, 15] on img at bounding box center [46, 18] width 73 height 18
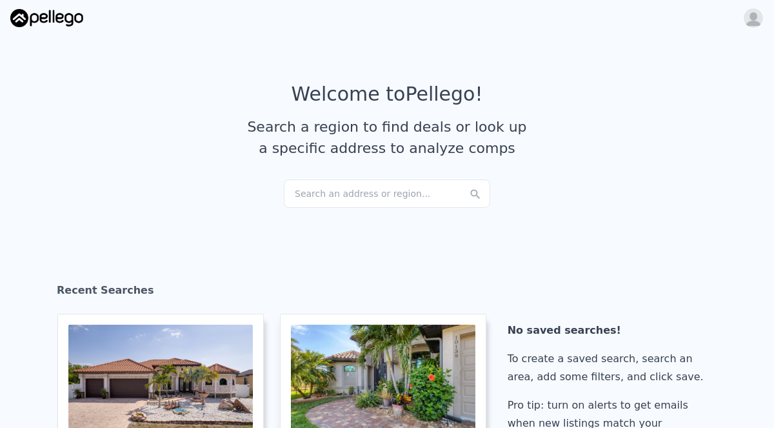
checkbox input "true"
click at [376, 199] on div "Search an address or region..." at bounding box center [387, 193] width 206 height 28
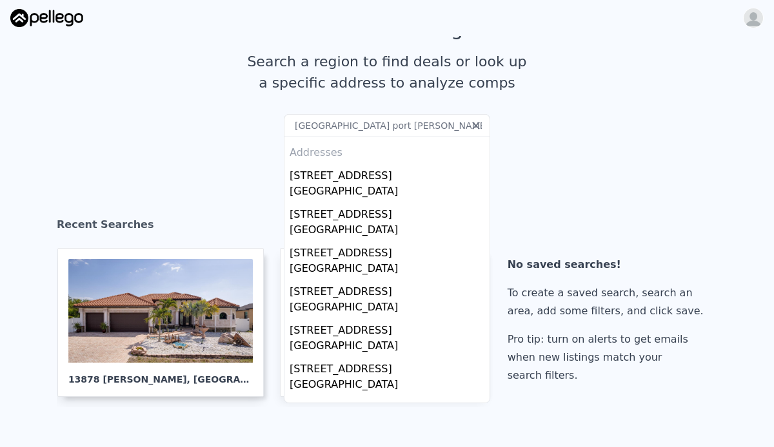
scroll to position [61, 1]
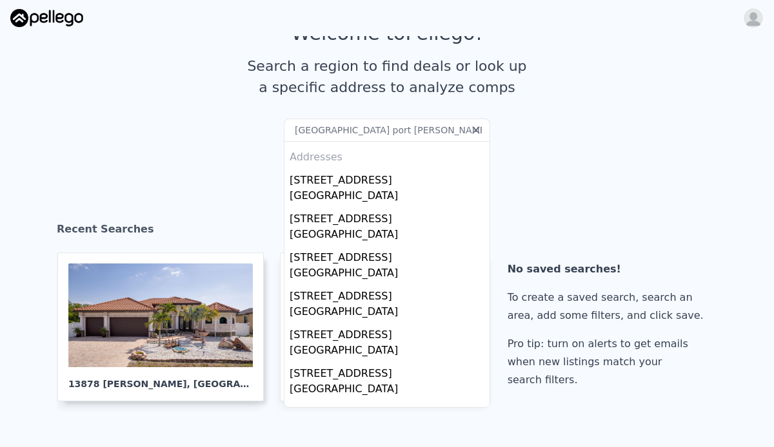
click at [358, 123] on input "South gulf cove port Charlene fl" at bounding box center [387, 130] width 206 height 23
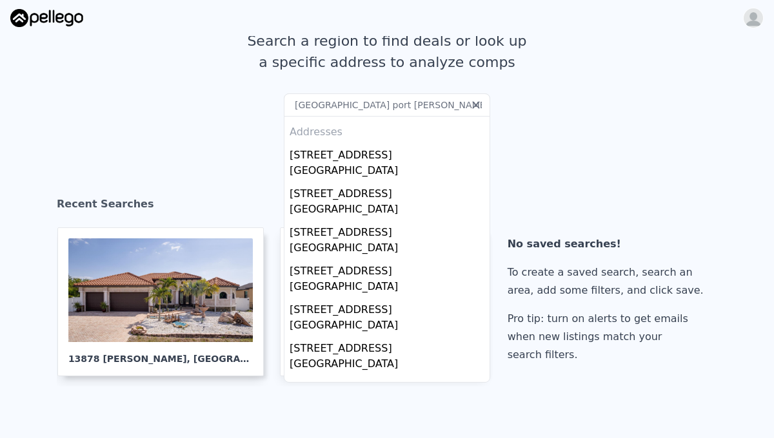
scroll to position [86, 0]
click at [362, 109] on input "South gulf cove port Charlene fl" at bounding box center [387, 104] width 206 height 23
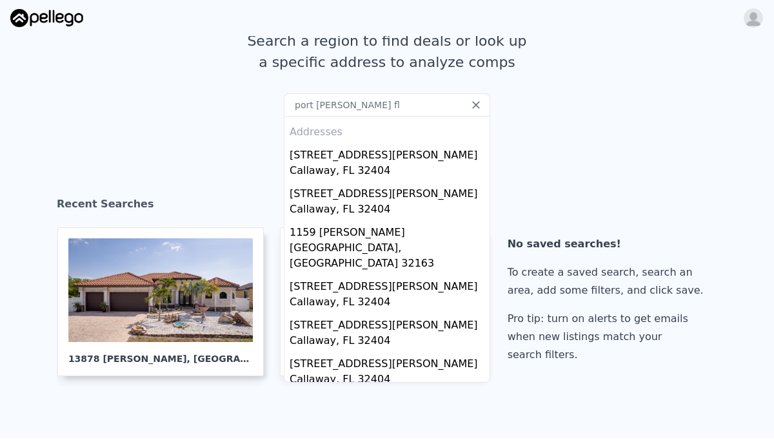
click at [349, 109] on input "port Charlene fl" at bounding box center [387, 104] width 206 height 23
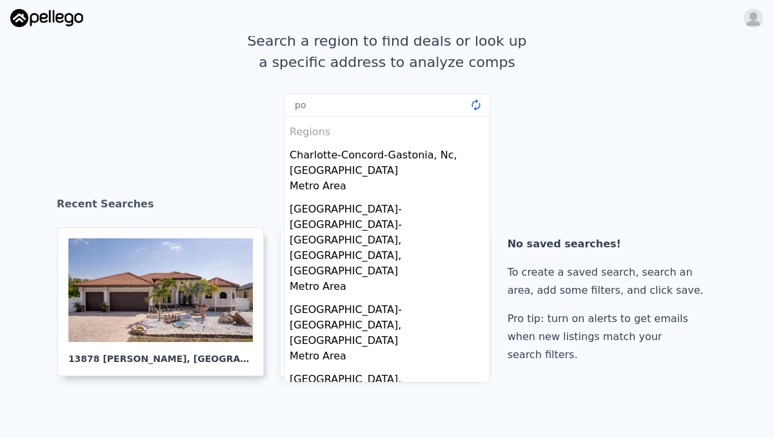
type input "p"
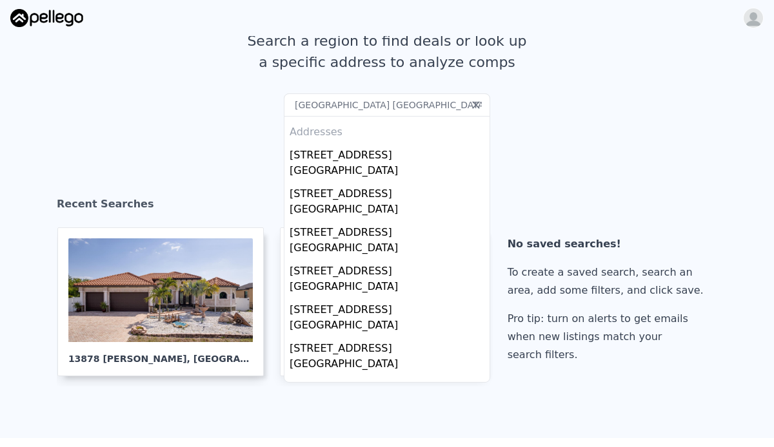
click at [396, 101] on input "South golf cove port charlotte fl" at bounding box center [387, 104] width 206 height 23
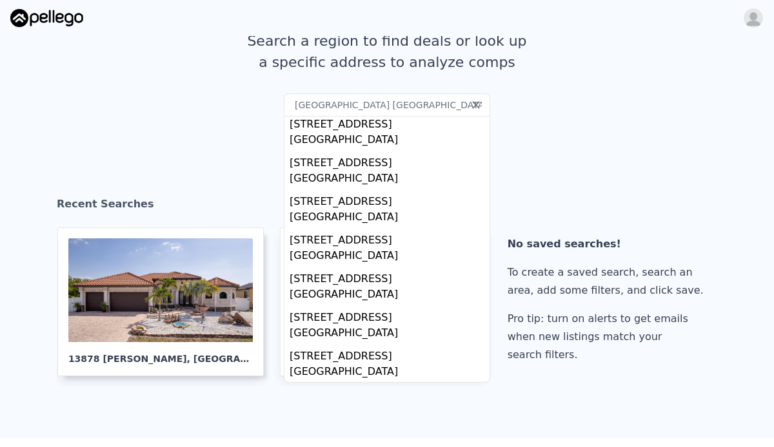
scroll to position [147, 0]
click at [356, 110] on input "South golf cove port CHARLOTTE fl" at bounding box center [387, 104] width 206 height 23
click at [400, 93] on input "port CHARLOTTE fl" at bounding box center [387, 104] width 206 height 23
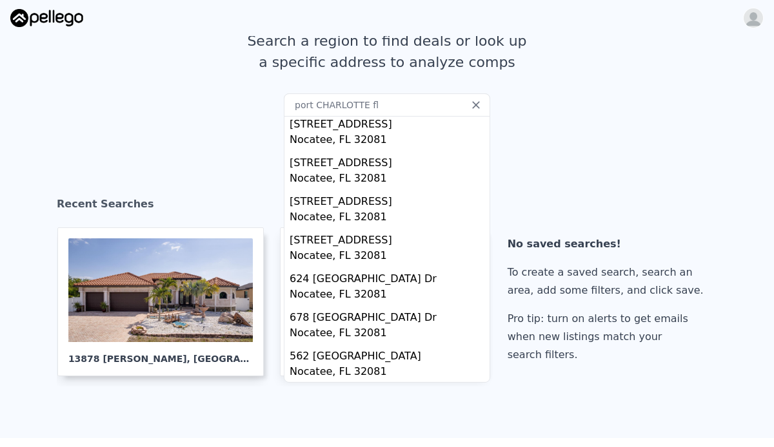
click at [415, 111] on input "port CHARLOTTE fl" at bounding box center [387, 104] width 206 height 23
click at [318, 104] on input "port CHARLOTTE fl" at bounding box center [387, 104] width 206 height 23
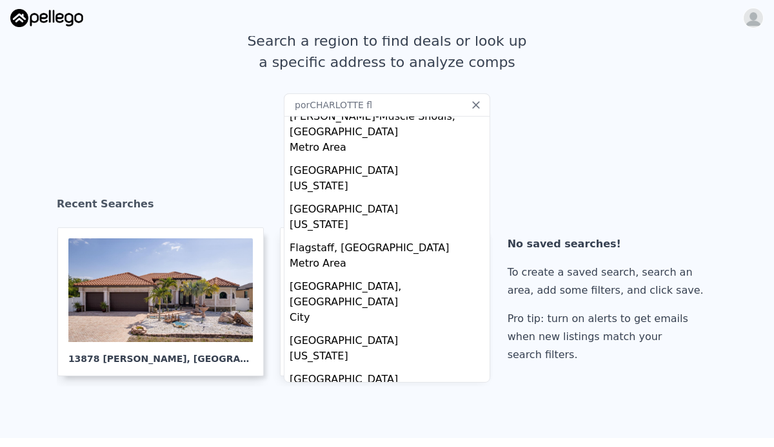
scroll to position [108, 0]
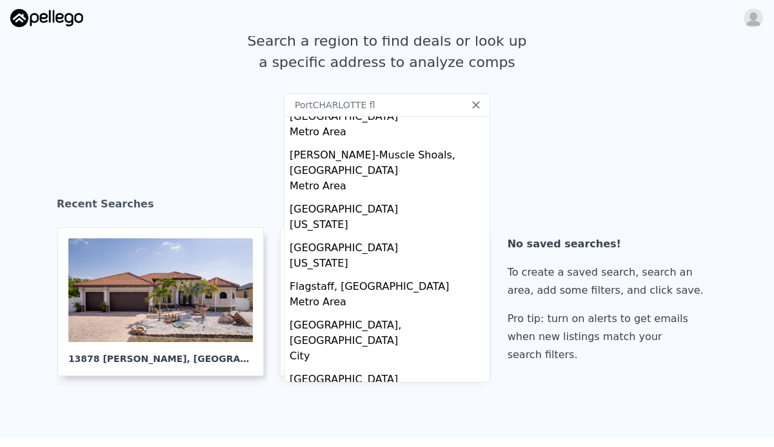
type input "Port CHARLOTTE fl"
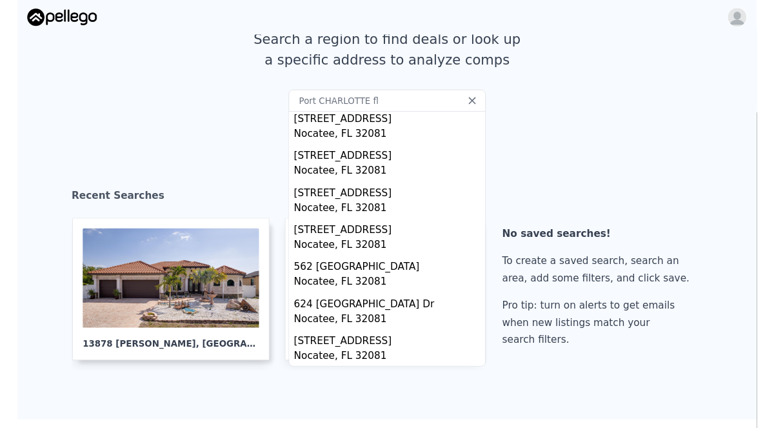
scroll to position [147, 0]
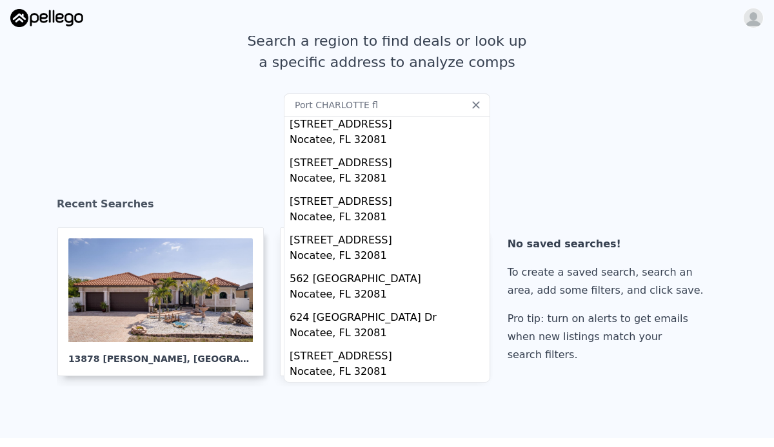
click at [454, 94] on input "Port CHARLOTTE fl" at bounding box center [387, 104] width 206 height 23
click at [471, 106] on icon at bounding box center [475, 105] width 13 height 13
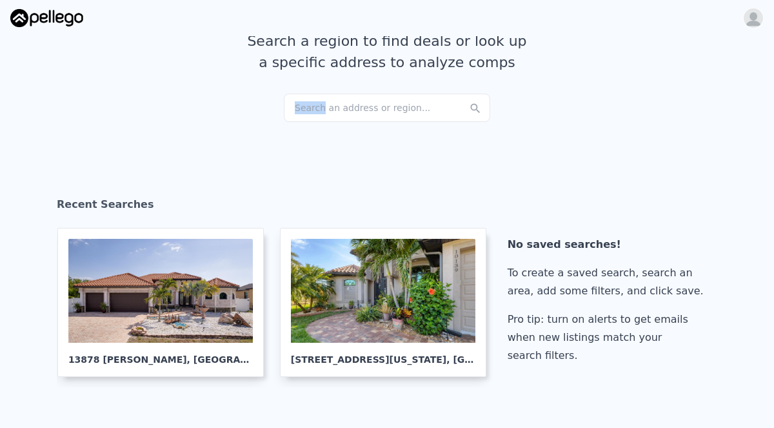
click at [415, 115] on div "Search an address or region..." at bounding box center [387, 107] width 206 height 28
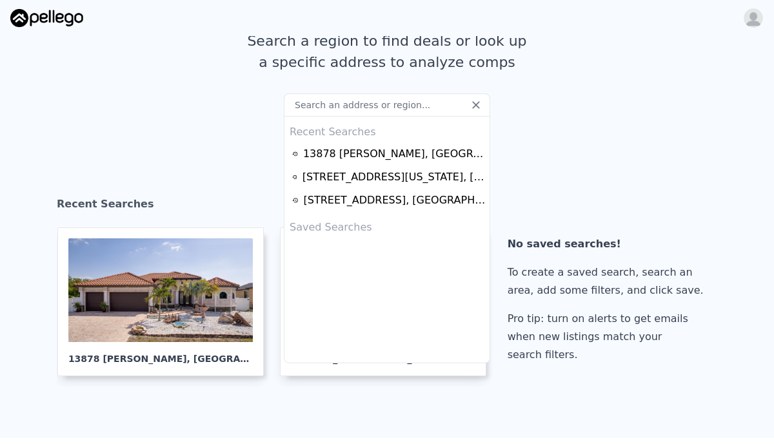
click at [449, 159] on div "13878 Allamanda Cir , Charlotte County , FL 33981" at bounding box center [394, 153] width 182 height 15
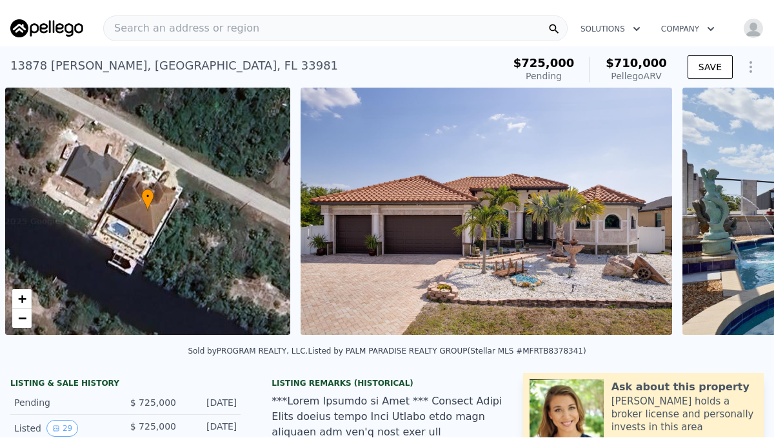
scroll to position [0, 5]
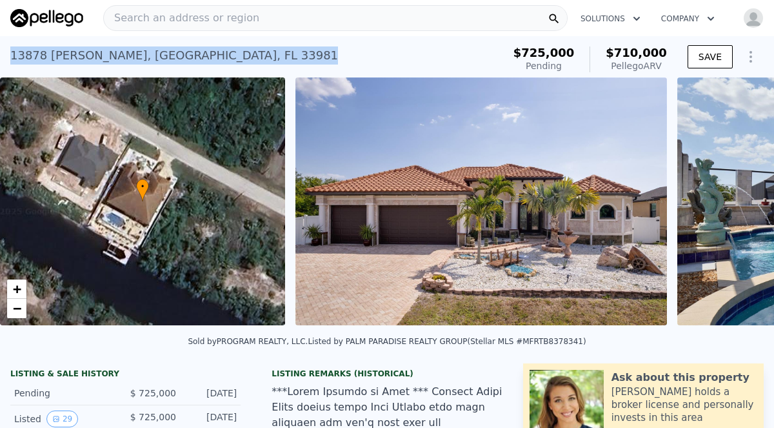
click at [147, 21] on span "Search an address or region" at bounding box center [181, 17] width 155 height 15
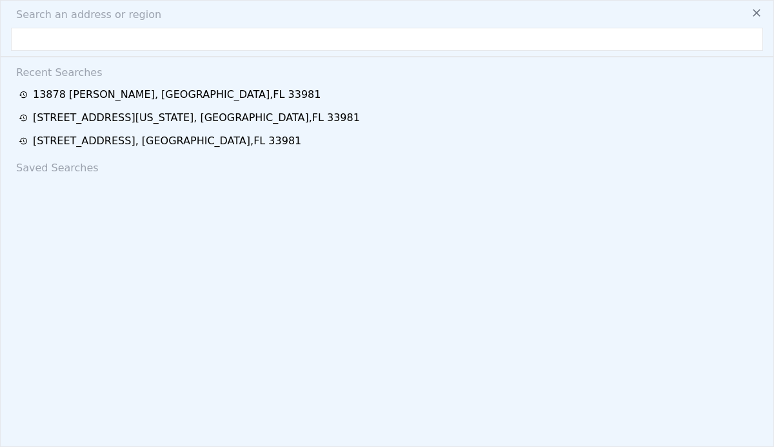
click at [69, 36] on input "text" at bounding box center [387, 39] width 752 height 23
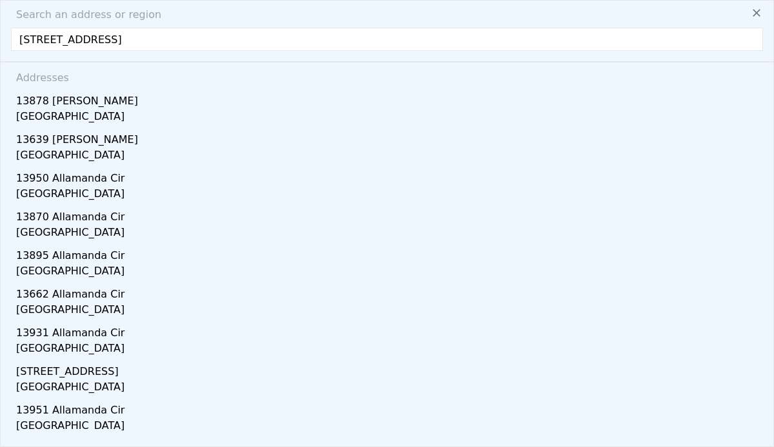
click at [115, 41] on input "13878 Allamanda Cir, Charlotte County, FL 33981" at bounding box center [387, 39] width 752 height 23
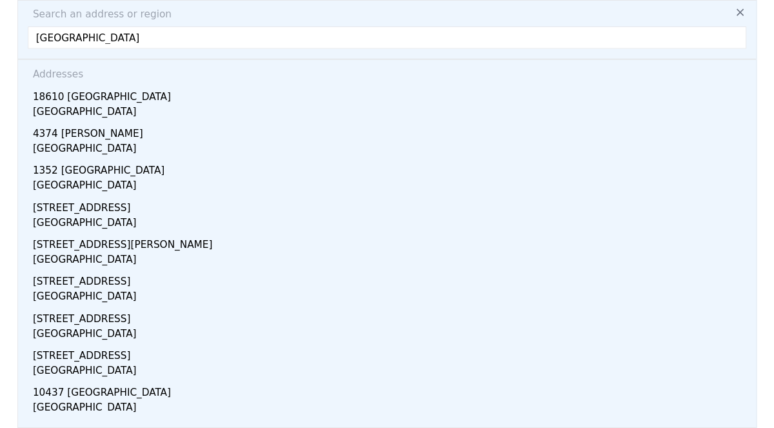
scroll to position [0, 0]
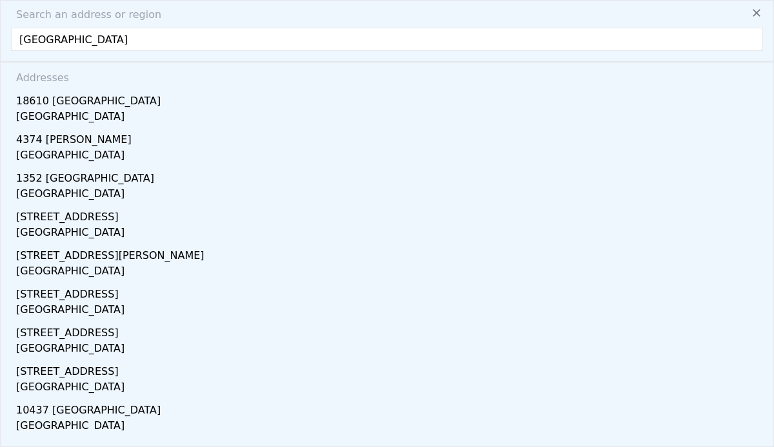
click at [208, 35] on input "Port Charlotte County, FL 33981" at bounding box center [387, 39] width 752 height 23
type input "Port Charlotte County, FL"
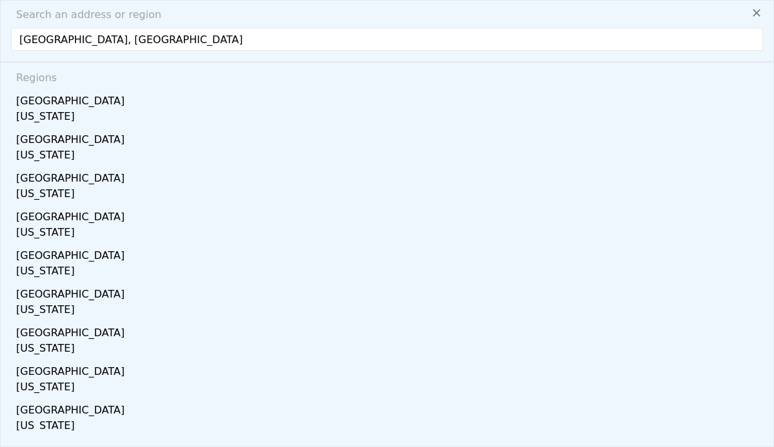
click at [53, 106] on div "Charlotte County" at bounding box center [389, 98] width 747 height 21
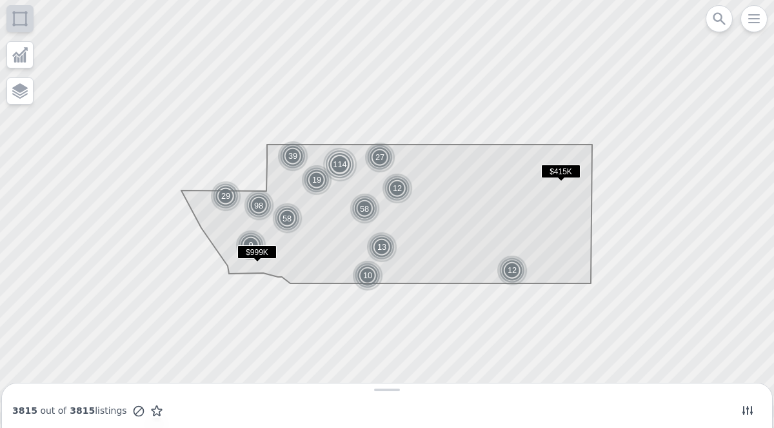
click at [246, 244] on img at bounding box center [251, 245] width 32 height 31
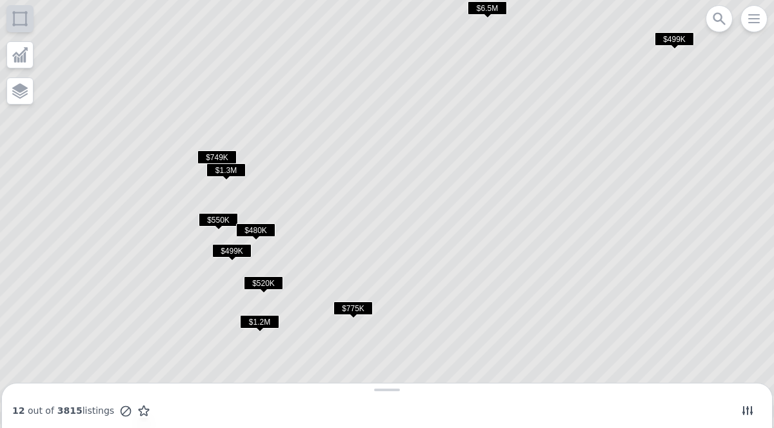
click at [212, 156] on span "$749K" at bounding box center [216, 157] width 39 height 14
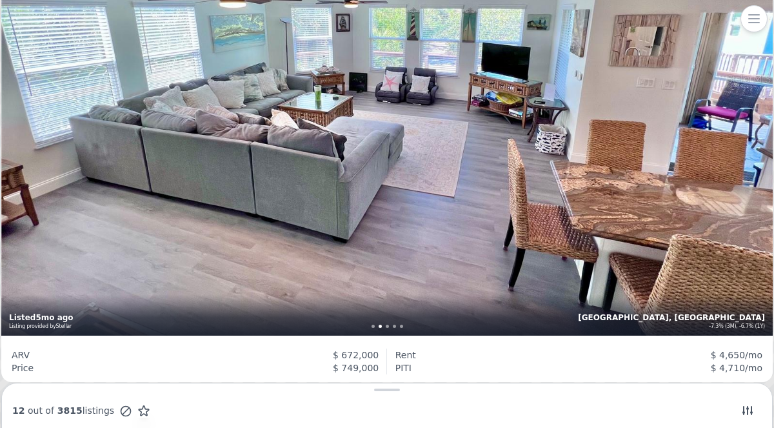
click at [742, 299] on div "3 bd 3 ba 1,670 sqft 1,444 lot sqft Charlotte, FL -7.3% (3M), -6.7% (1Y) Listed…" at bounding box center [386, 78] width 771 height 514
click at [54, 405] on span "3815" at bounding box center [68, 410] width 28 height 10
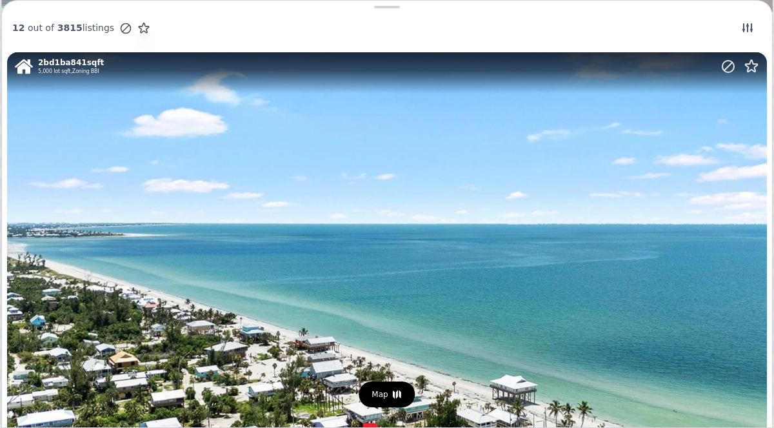
click at [41, 29] on div "12 out of 3815 listings" at bounding box center [81, 28] width 138 height 14
click at [751, 25] on icon at bounding box center [747, 27] width 10 height 9
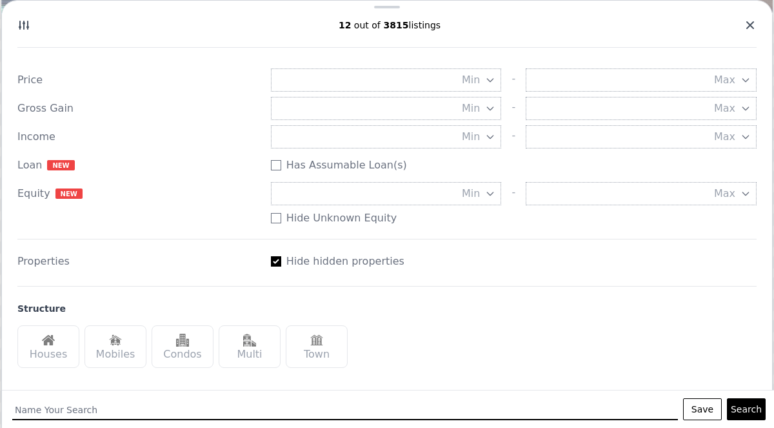
scroll to position [58, 0]
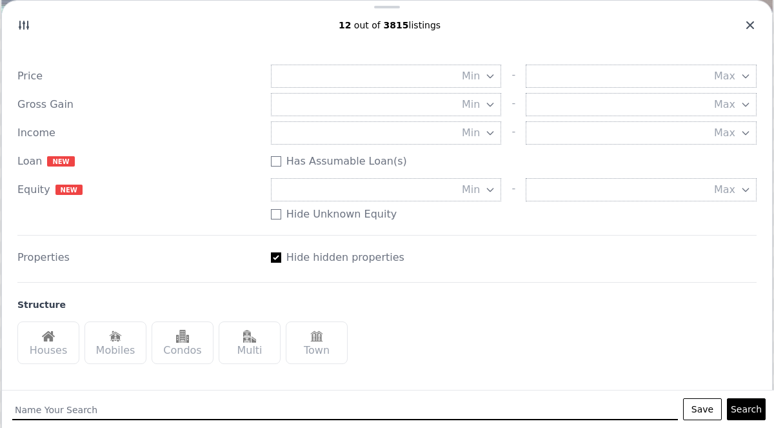
click at [275, 250] on div "Hide hidden properties" at bounding box center [514, 257] width 486 height 15
click at [271, 262] on input "Has Assumable Loan(s)" at bounding box center [276, 257] width 10 height 10
checkbox input "false"
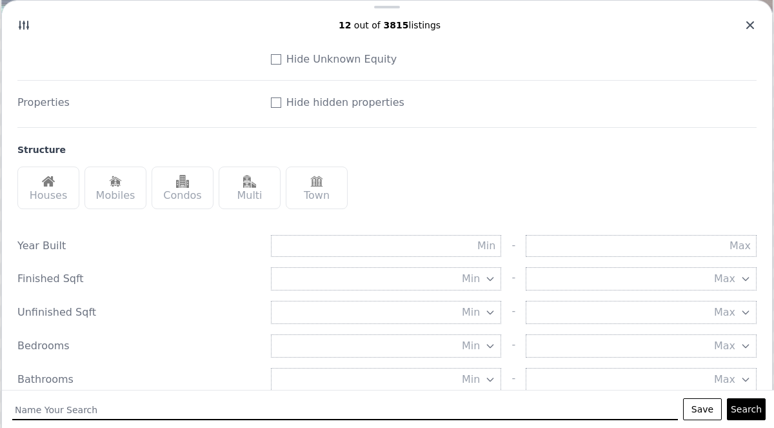
scroll to position [216, 0]
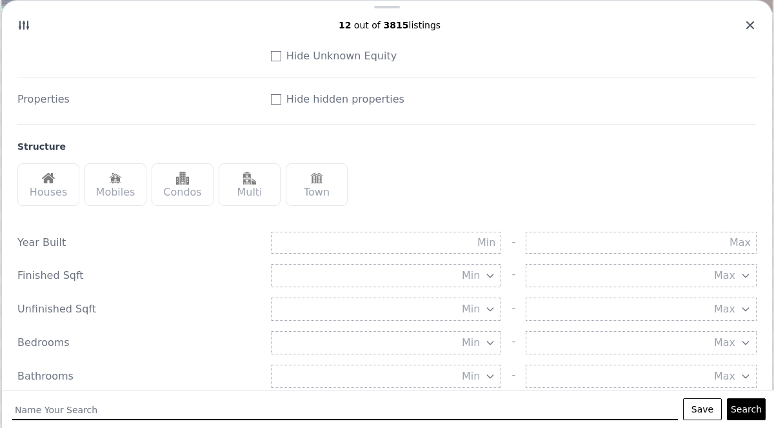
click at [51, 193] on div "Houses" at bounding box center [48, 184] width 62 height 43
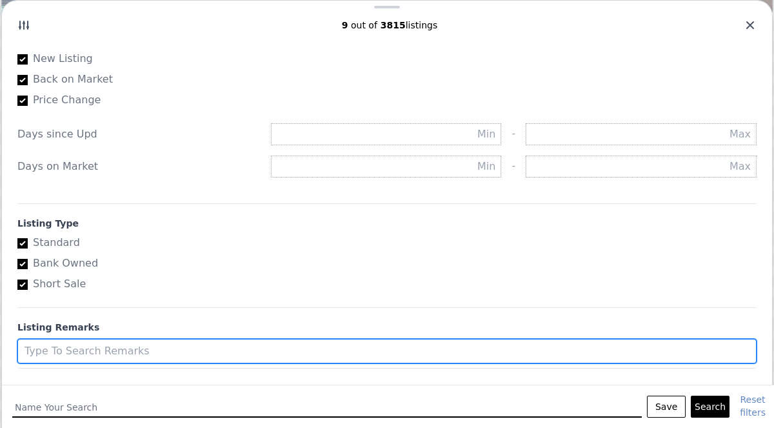
scroll to position [642, 0]
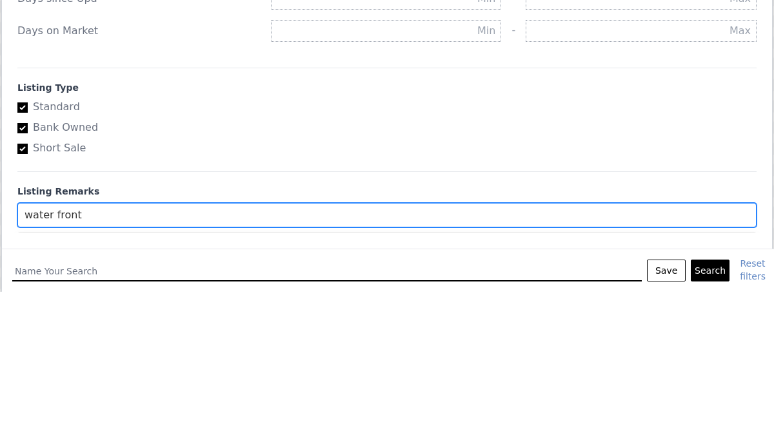
type input "water front"
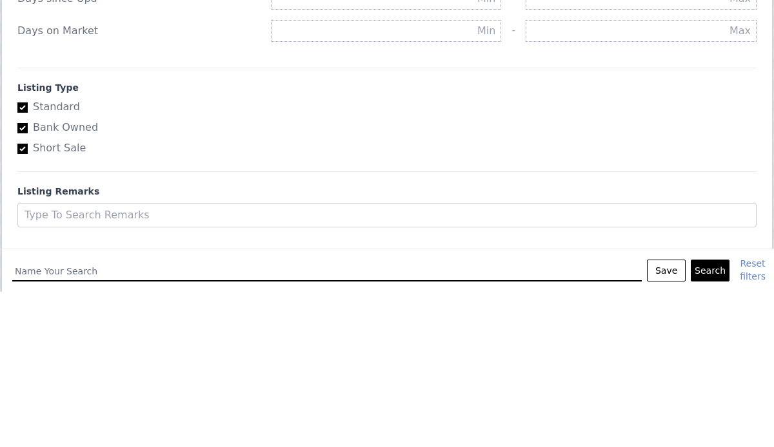
click at [713, 421] on button "Search" at bounding box center [710, 426] width 39 height 22
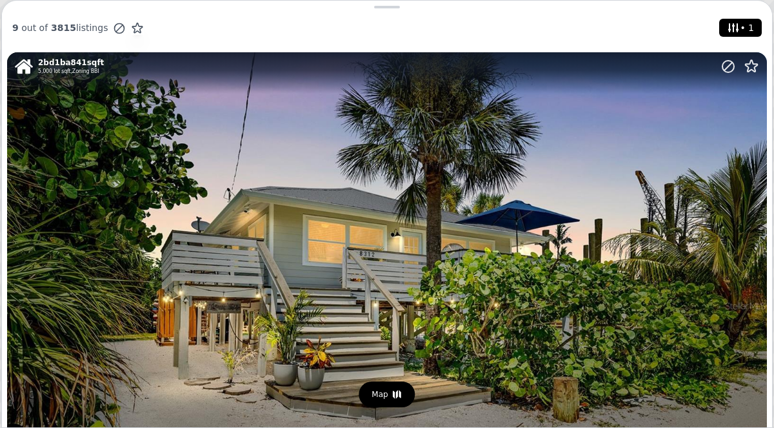
click at [743, 24] on span "• 1" at bounding box center [740, 28] width 32 height 18
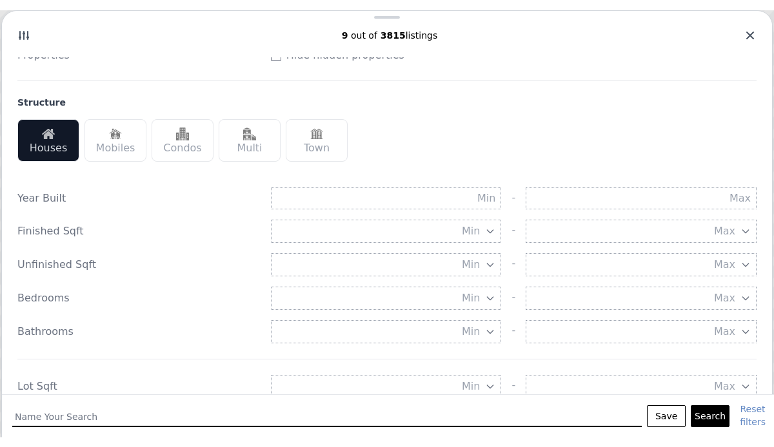
scroll to position [271, 0]
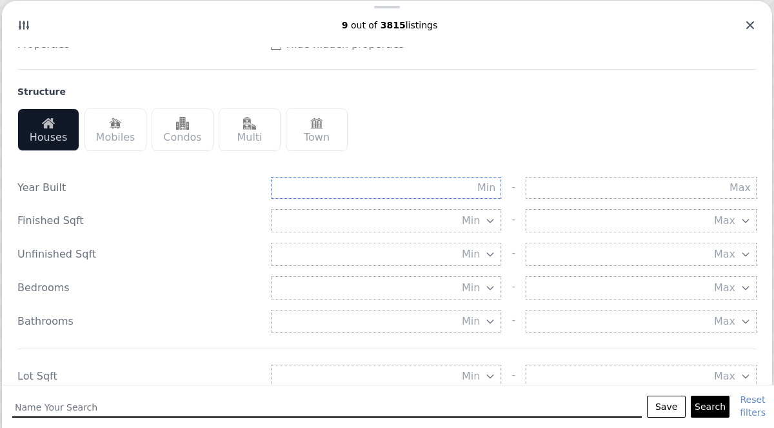
click at [460, 188] on input "text" at bounding box center [386, 188] width 231 height 22
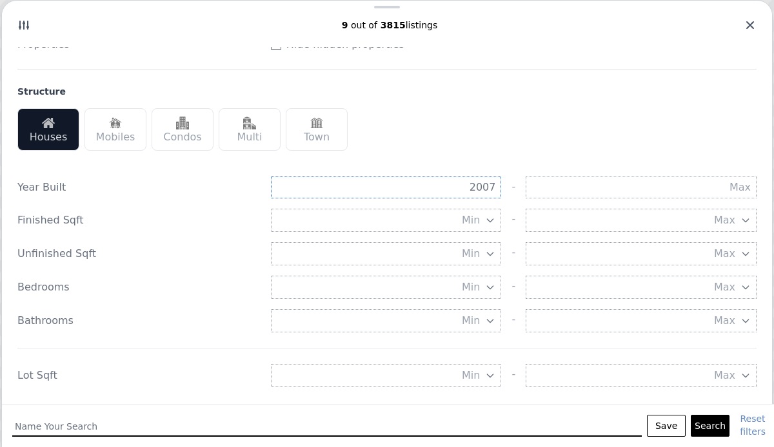
type input "2007"
click at [630, 187] on input "text" at bounding box center [641, 188] width 231 height 22
type input "2024"
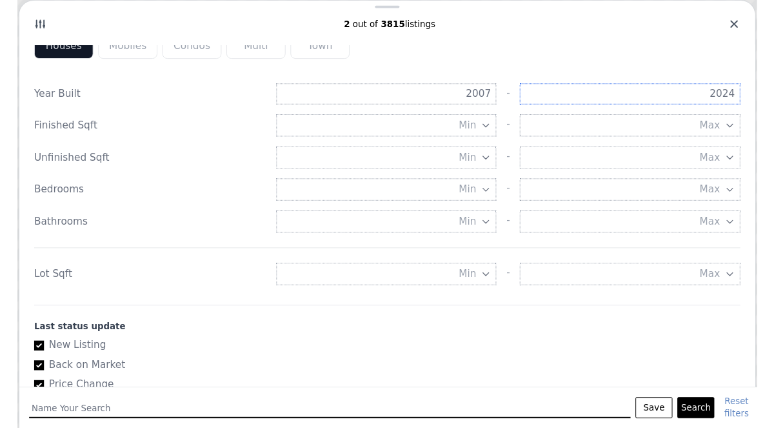
scroll to position [364, 0]
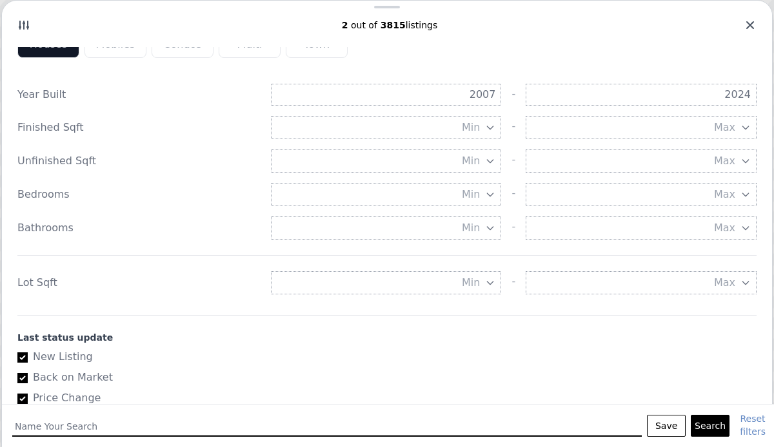
click at [440, 130] on button "Min" at bounding box center [386, 127] width 231 height 23
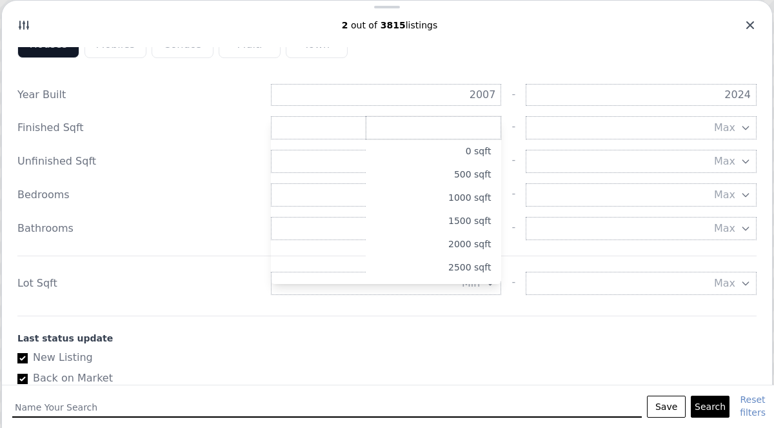
click at [467, 240] on button "2000 sqft" at bounding box center [433, 243] width 135 height 23
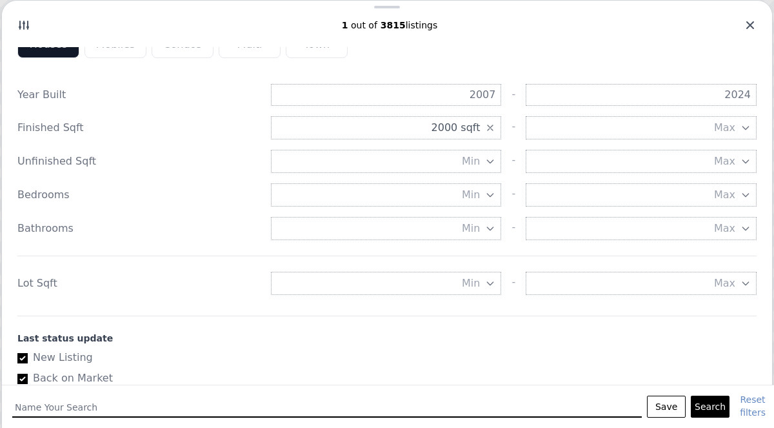
click at [729, 123] on span "Max" at bounding box center [724, 127] width 21 height 15
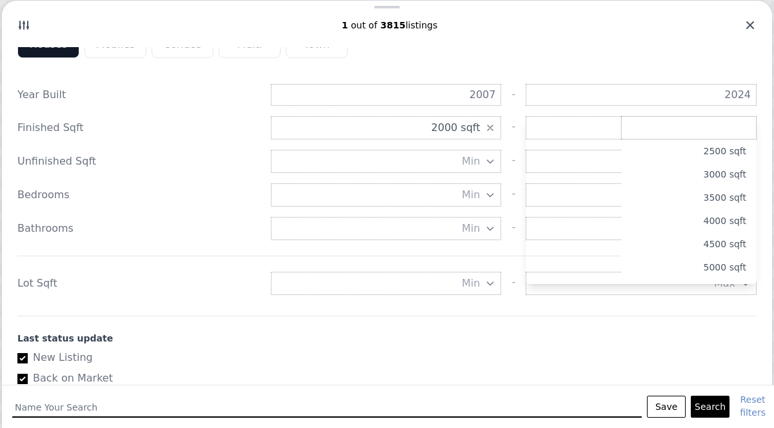
click at [729, 152] on button "2500 sqft" at bounding box center [688, 150] width 135 height 23
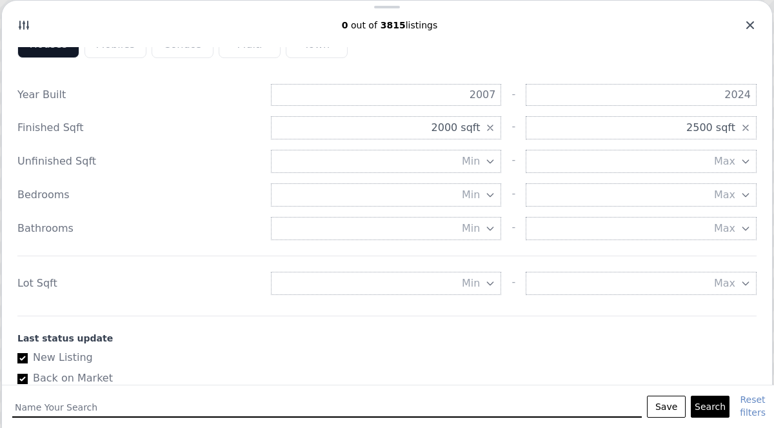
click at [488, 194] on icon "button" at bounding box center [490, 195] width 10 height 10
click at [475, 290] on button "3 beds" at bounding box center [433, 287] width 135 height 23
click at [488, 230] on icon "button" at bounding box center [490, 228] width 10 height 10
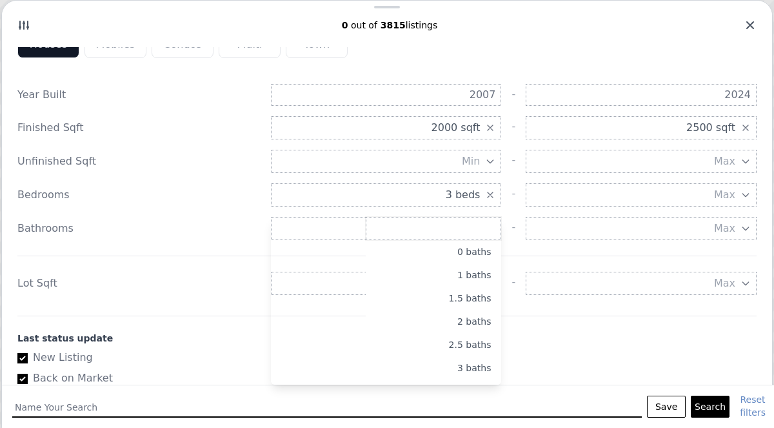
click at [481, 320] on button "2 baths" at bounding box center [433, 321] width 135 height 23
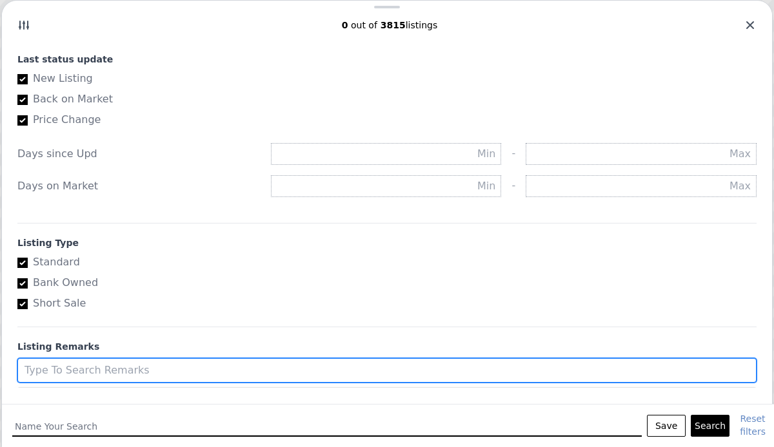
scroll to position [642, 0]
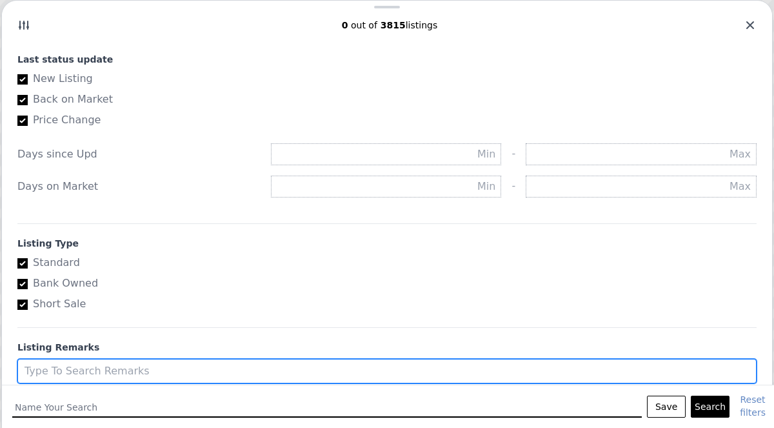
click at [196, 384] on div "Save Search Reset filters" at bounding box center [389, 405] width 774 height 43
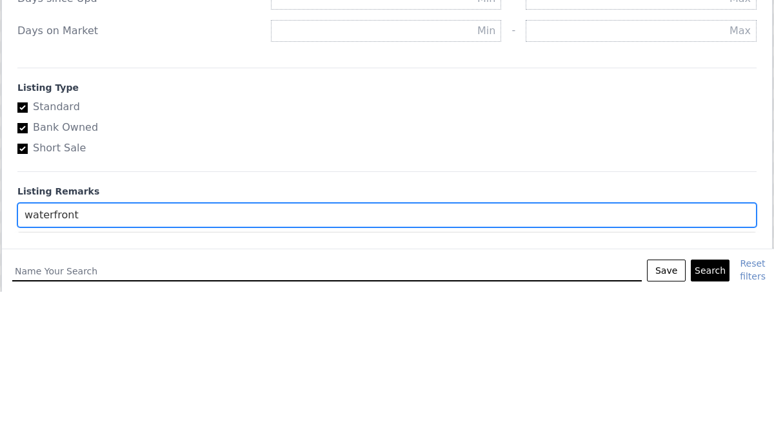
type input "waterfront"
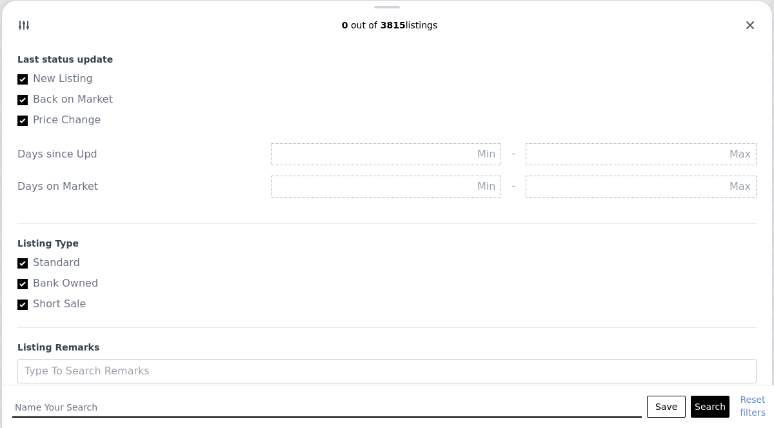
click at [531, 297] on label "Short Sale" at bounding box center [381, 303] width 729 height 15
click at [28, 299] on input "Short Sale" at bounding box center [22, 304] width 10 height 10
checkbox input "false"
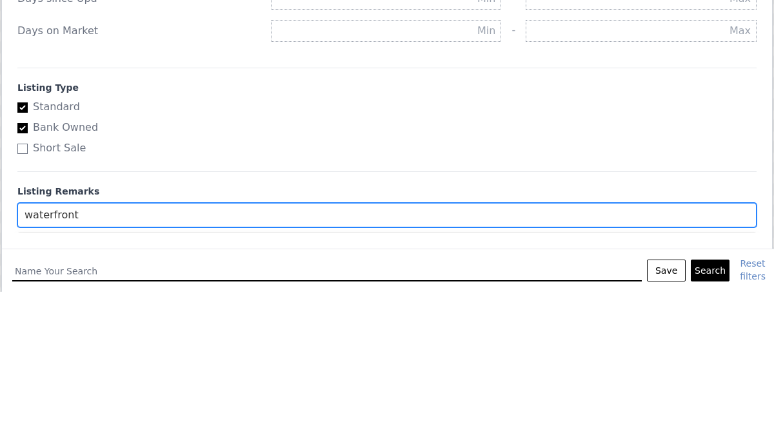
type input "waterfront"
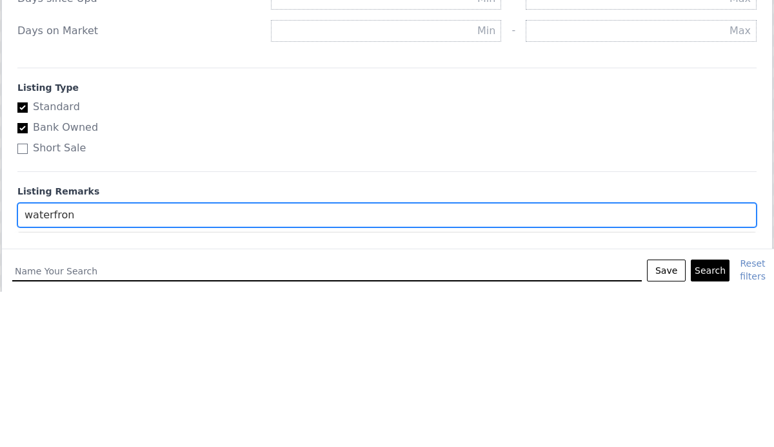
type input "waterfront"
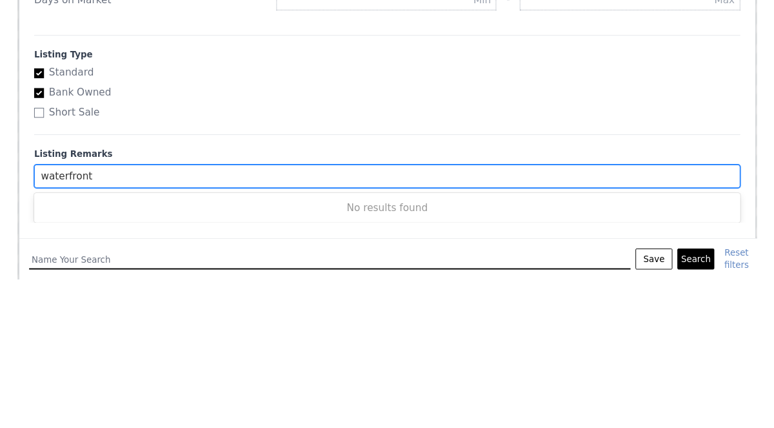
scroll to position [31, 0]
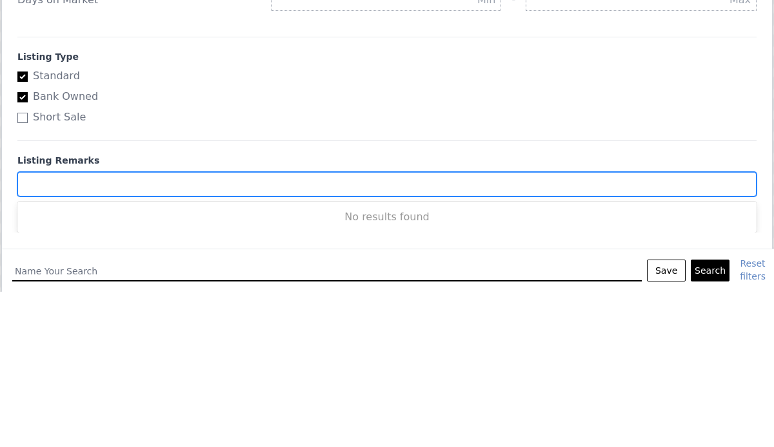
click at [713, 421] on button "Search" at bounding box center [710, 426] width 39 height 22
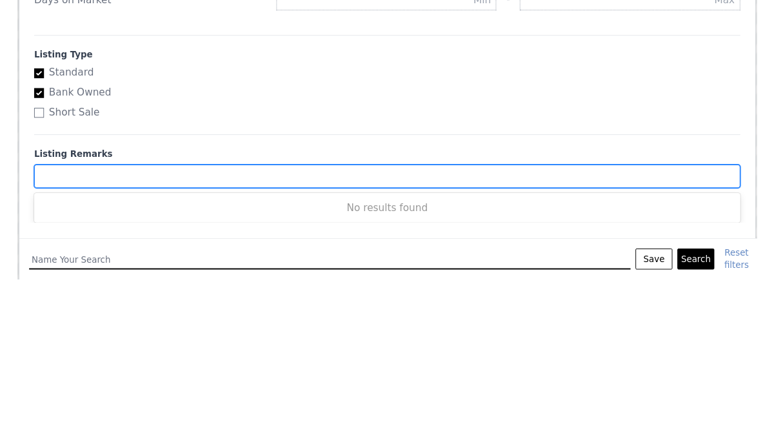
scroll to position [0, 0]
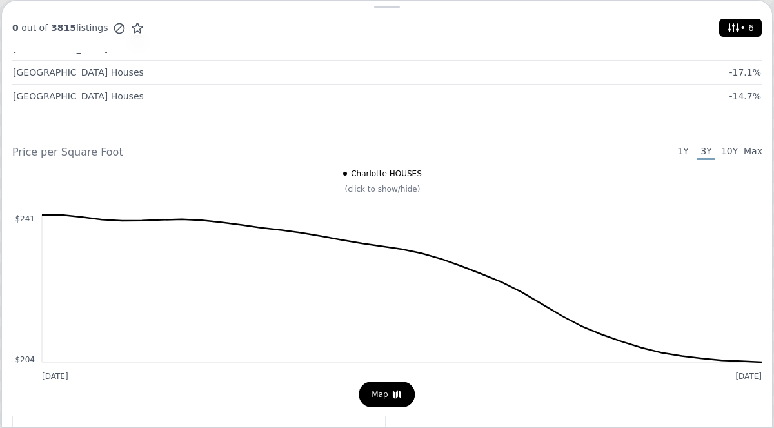
scroll to position [386, 0]
click at [395, 390] on icon at bounding box center [397, 394] width 10 height 10
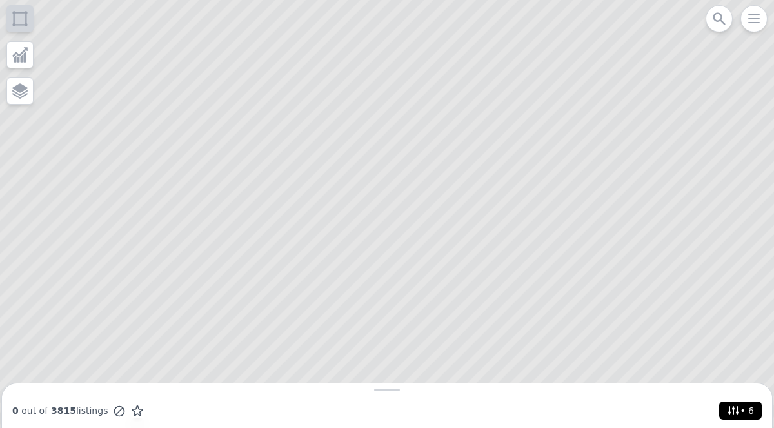
click at [746, 411] on span "• 6" at bounding box center [740, 410] width 32 height 18
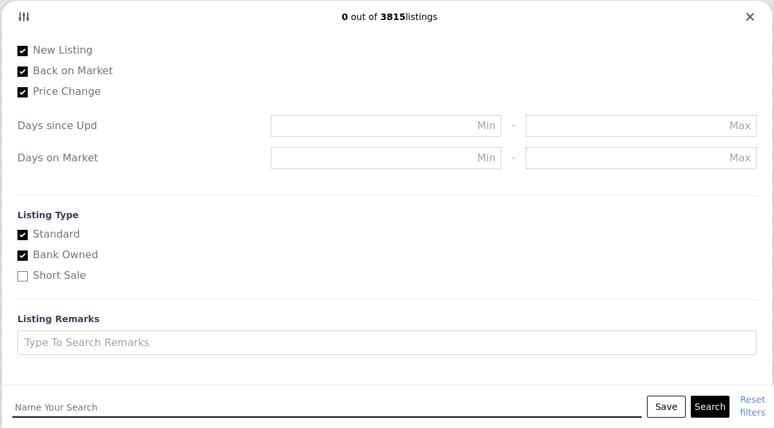
scroll to position [8, 0]
click at [756, 399] on button "Reset filters" at bounding box center [753, 406] width 26 height 26
checkbox input "true"
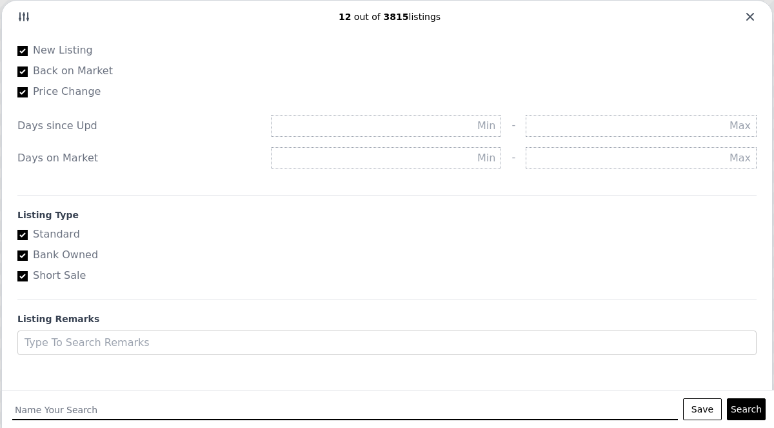
scroll to position [662, 0]
click at [752, 412] on button "Search" at bounding box center [746, 409] width 39 height 22
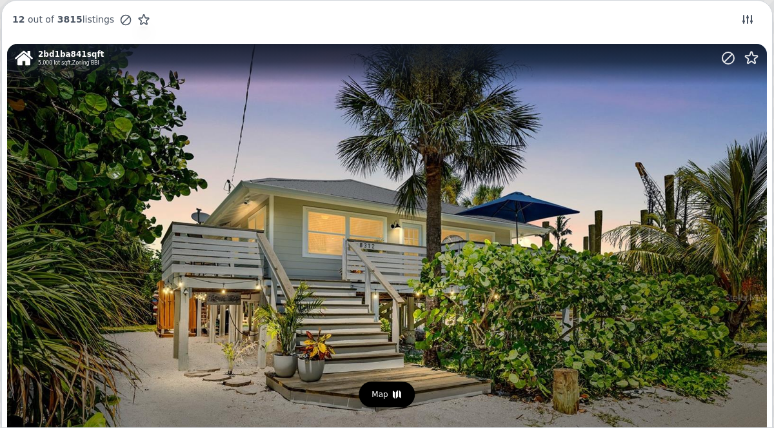
scroll to position [0, 0]
click at [397, 393] on icon at bounding box center [397, 393] width 8 height 8
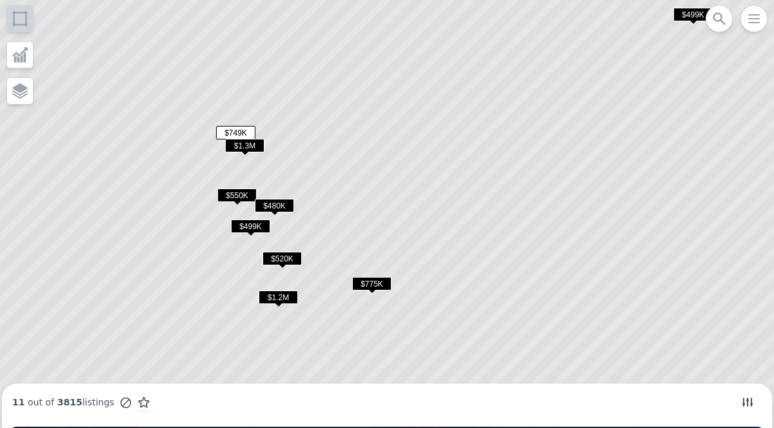
click at [373, 288] on span "$775K" at bounding box center [371, 284] width 39 height 14
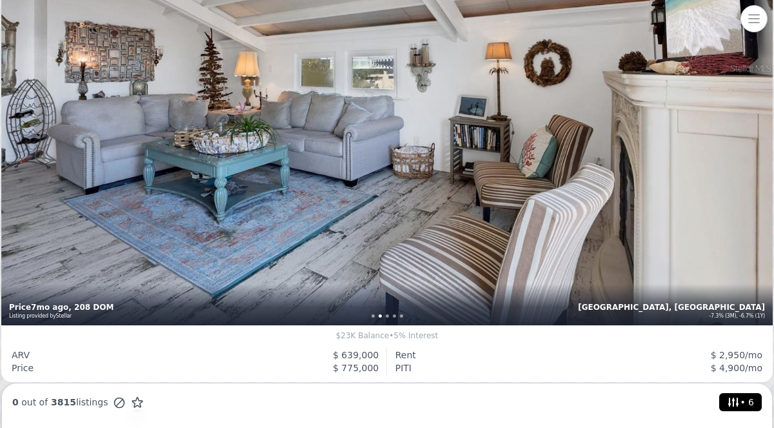
click at [55, 404] on span "3815" at bounding box center [62, 402] width 28 height 10
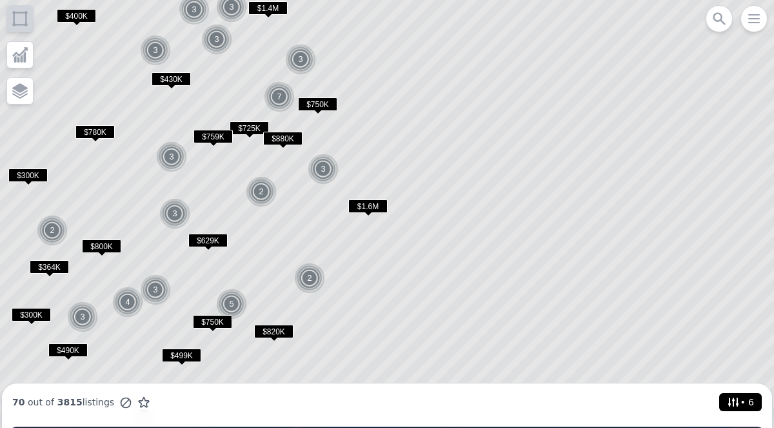
click at [371, 207] on span "$1.6M" at bounding box center [367, 206] width 39 height 14
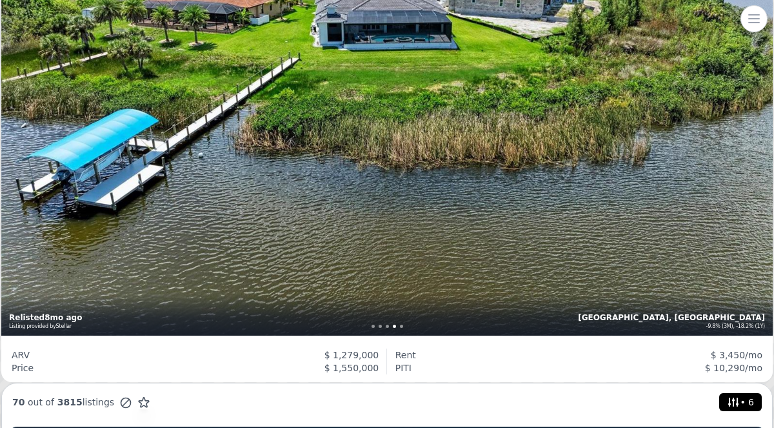
click at [84, 406] on div "70 out of 3815 listings" at bounding box center [81, 402] width 138 height 14
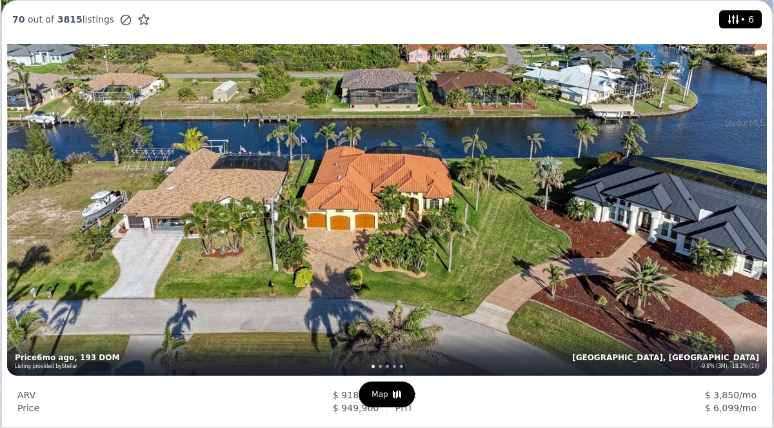
scroll to position [175, 0]
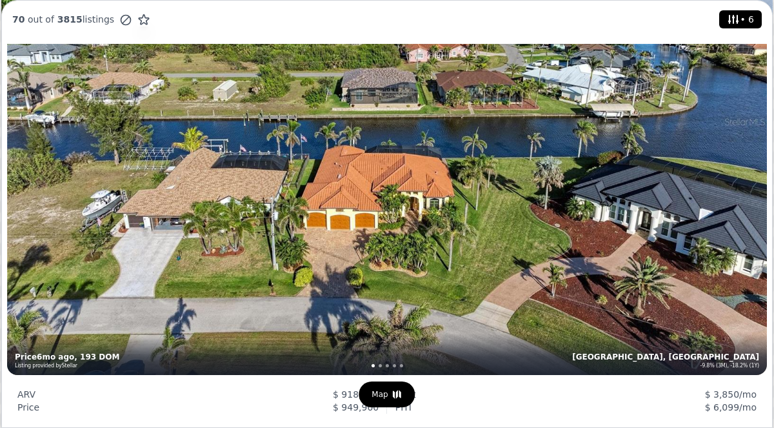
click at [711, 255] on div "3 bd 2 ba 2,492 sqft 11,655 lot sqft , Zoning RSF3.5 Charlotte, FL -9.8% (3M), …" at bounding box center [387, 121] width 760 height 506
click at [175, 205] on div "3 bd 2 ba 2,492 sqft 11,655 lot sqft , Zoning RSF3.5 Charlotte, FL -9.8% (3M), …" at bounding box center [387, 121] width 760 height 506
click at [396, 395] on icon at bounding box center [397, 393] width 8 height 8
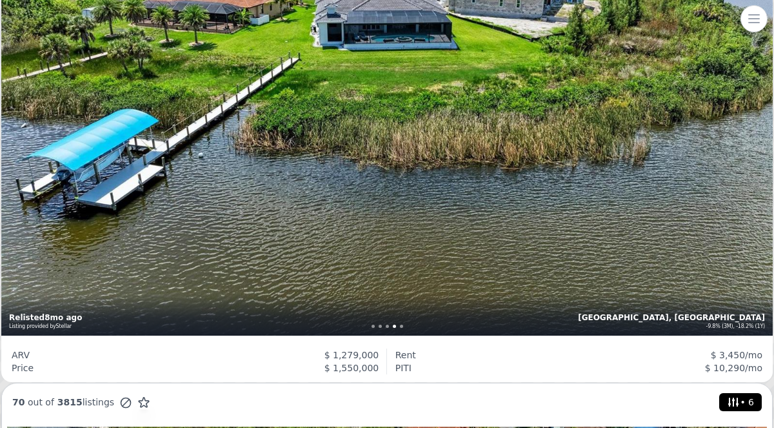
click at [421, 409] on div "70 out of 3815 listings • 6" at bounding box center [386, 402] width 749 height 18
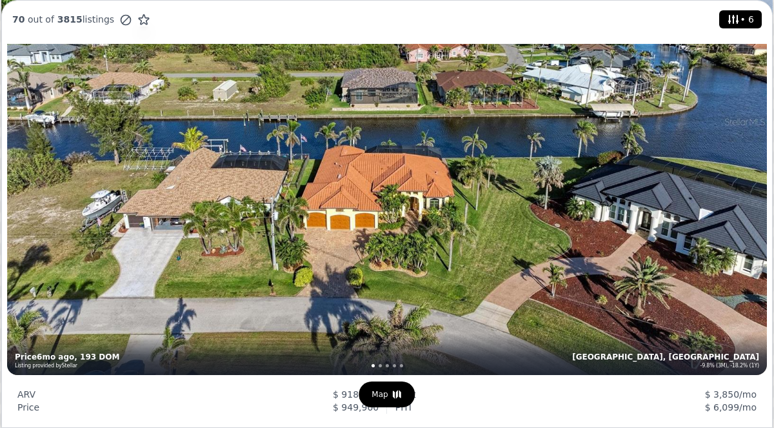
click at [388, 398] on div "Map" at bounding box center [387, 394] width 56 height 26
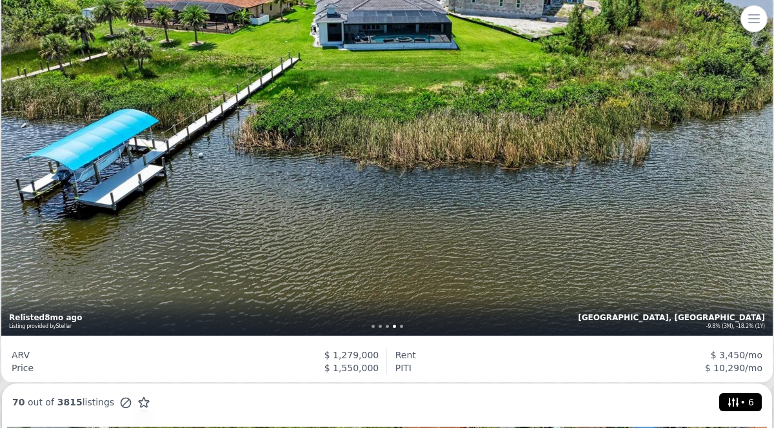
click at [748, 404] on span "• 6" at bounding box center [740, 402] width 32 height 18
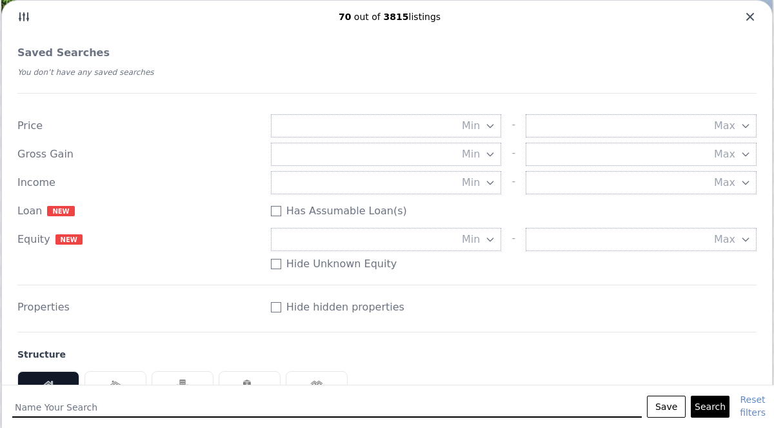
click at [716, 411] on button "Search" at bounding box center [710, 406] width 39 height 22
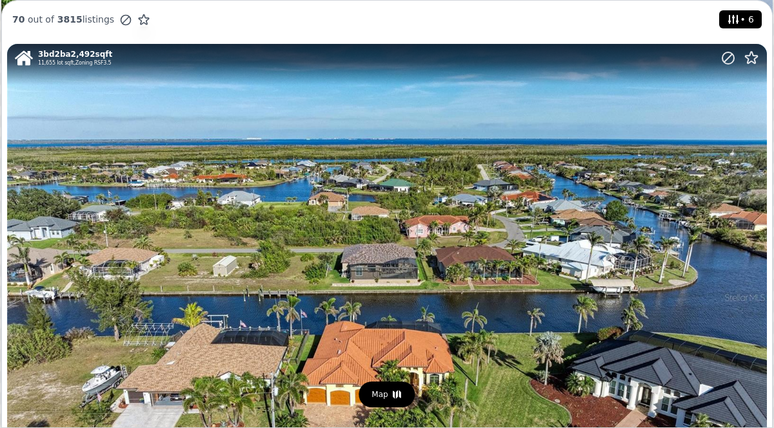
click at [57, 21] on span "3815" at bounding box center [68, 19] width 28 height 10
click at [384, 393] on div "Map" at bounding box center [387, 394] width 56 height 26
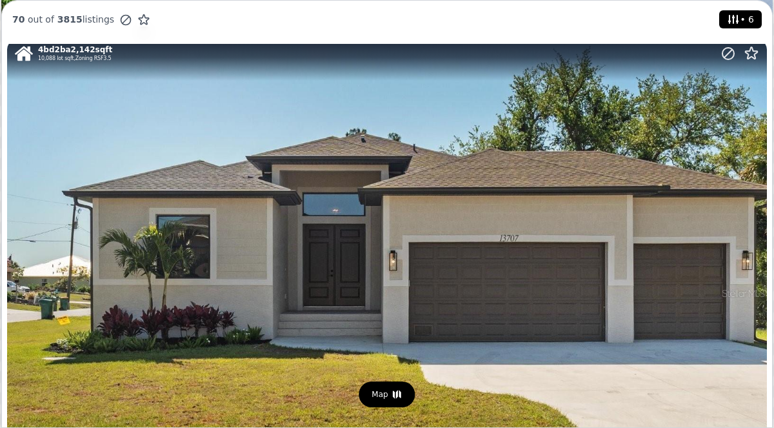
scroll to position [2275, 0]
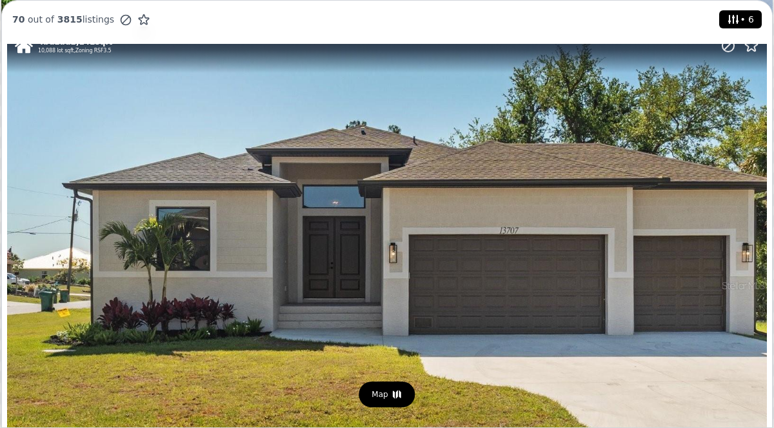
click at [133, 344] on div "4 bd 2 ba 2,142 sqft 10,088 lot sqft , Zoning RSF3.5 Charlotte, FL -9.8% (3M), …" at bounding box center [387, 285] width 760 height 506
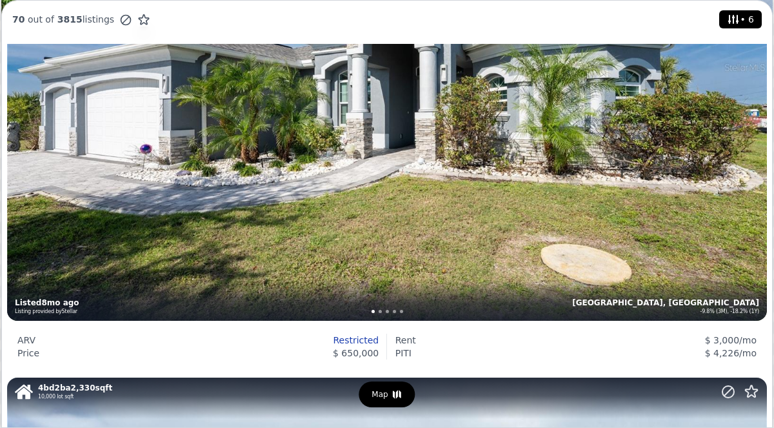
scroll to position [5302, 0]
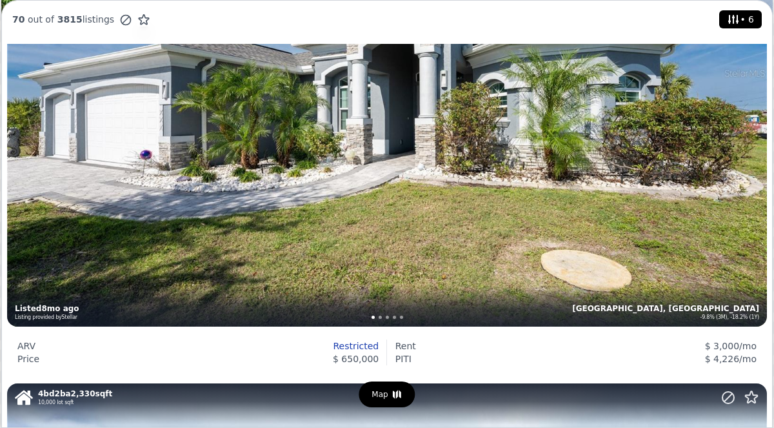
click at [50, 299] on div "Listed 8mo ago Listing provided by Stellar" at bounding box center [205, 309] width 380 height 23
click at [385, 397] on div "Map" at bounding box center [387, 394] width 56 height 26
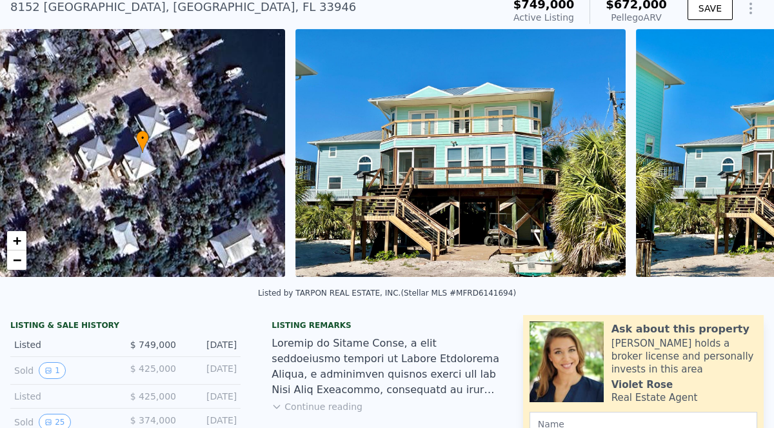
scroll to position [150, 0]
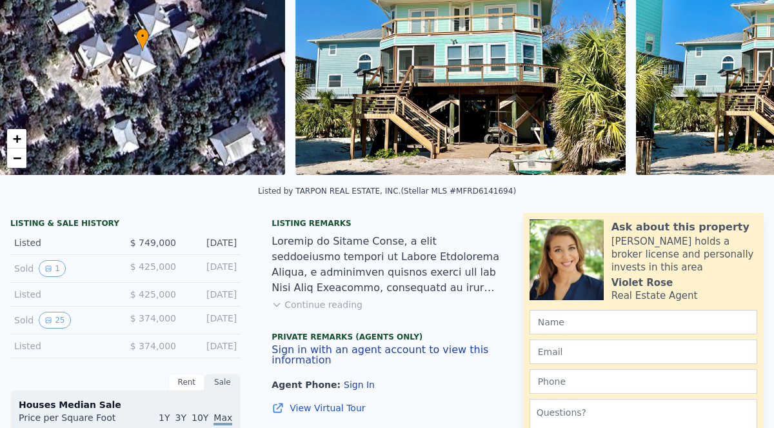
click at [55, 270] on button "1" at bounding box center [52, 268] width 27 height 17
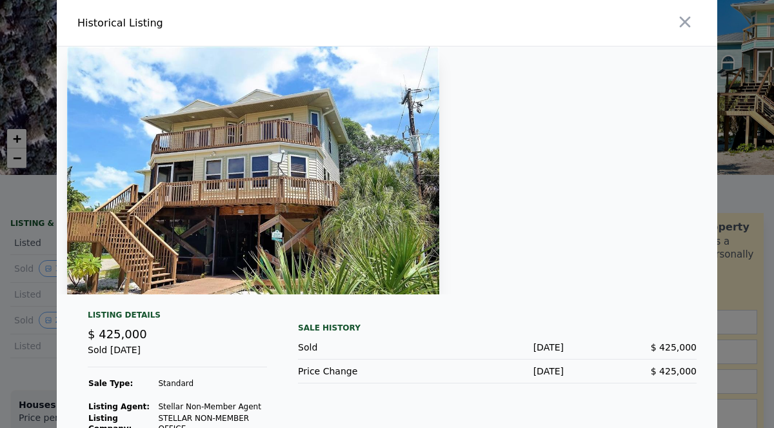
click at [108, 264] on img at bounding box center [253, 170] width 372 height 248
click at [93, 265] on img at bounding box center [253, 170] width 372 height 248
click at [687, 23] on icon "button" at bounding box center [685, 22] width 18 height 18
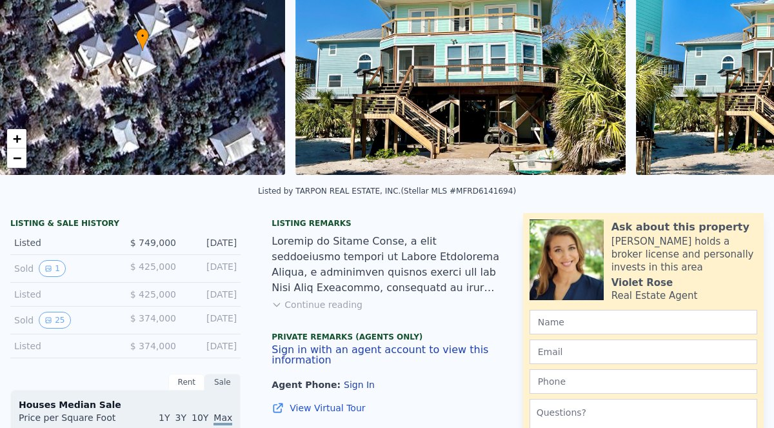
click at [48, 315] on button "25" at bounding box center [55, 319] width 32 height 17
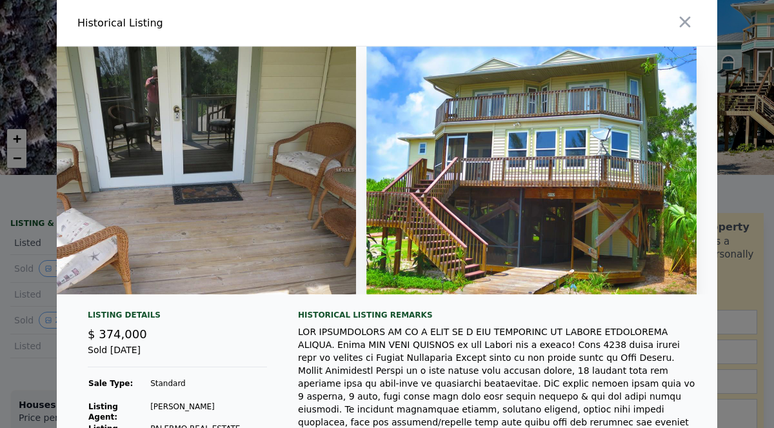
click at [692, 17] on icon "button" at bounding box center [685, 22] width 18 height 18
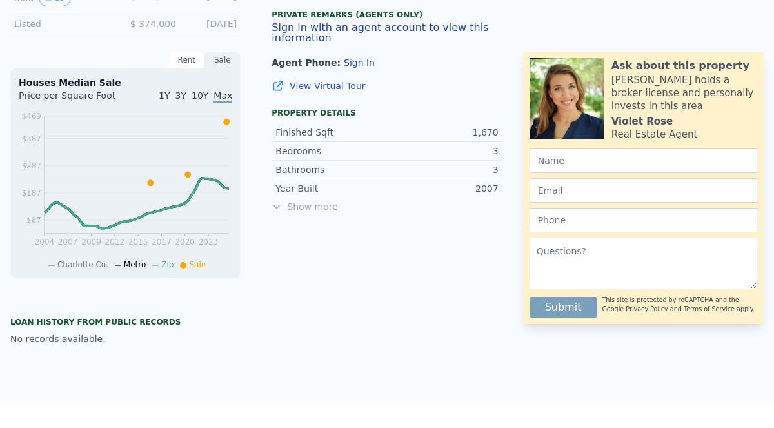
scroll to position [471, 0]
click at [172, 61] on div "Rent" at bounding box center [186, 60] width 36 height 17
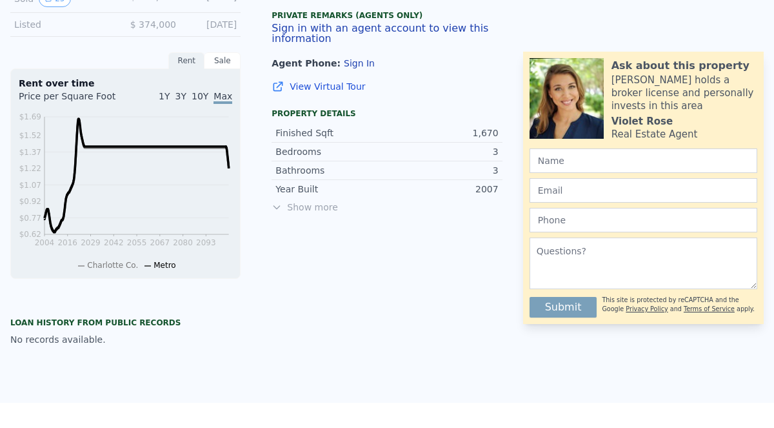
click at [55, 326] on div "Loan history from public records" at bounding box center [125, 322] width 230 height 10
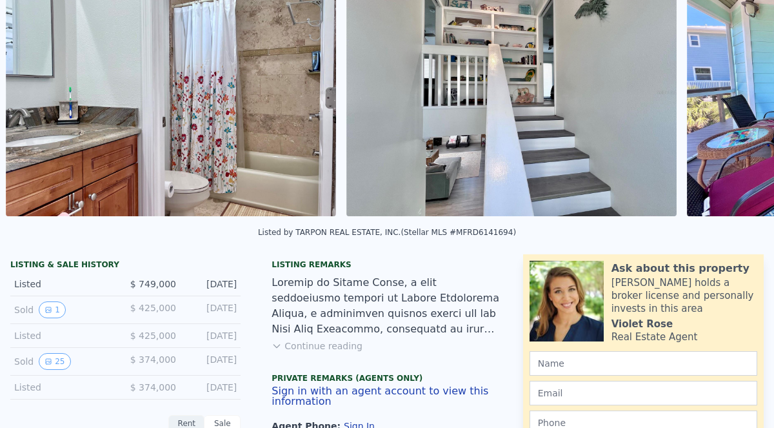
scroll to position [0, 15032]
click at [84, 143] on img at bounding box center [170, 92] width 330 height 248
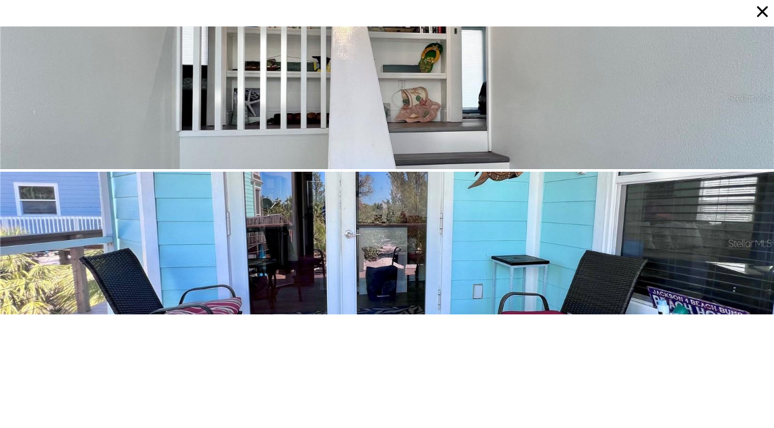
scroll to position [6093, 0]
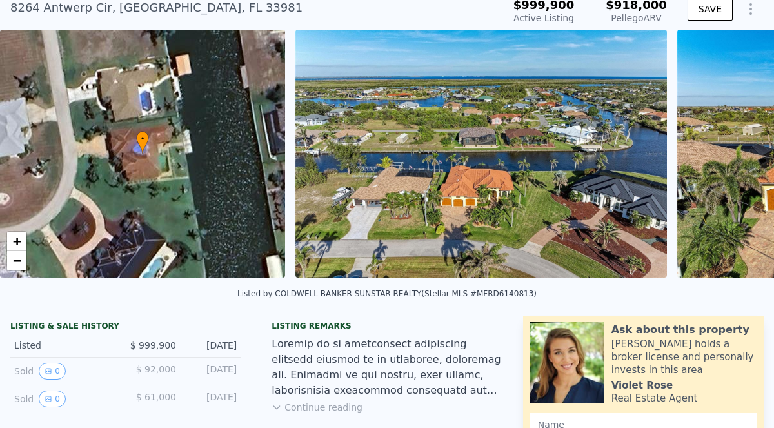
scroll to position [88, 0]
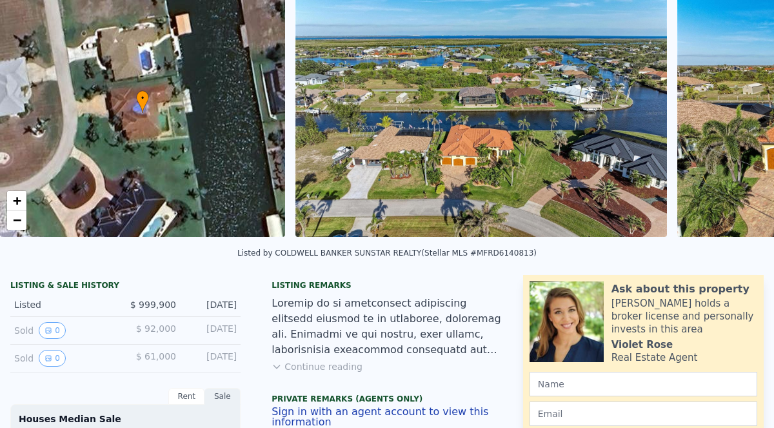
click at [50, 332] on icon "View historical data" at bounding box center [48, 330] width 5 height 5
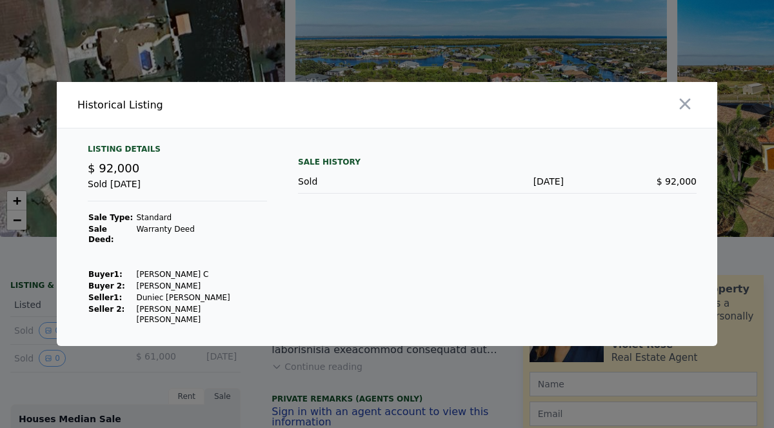
click at [121, 375] on div at bounding box center [387, 214] width 774 height 428
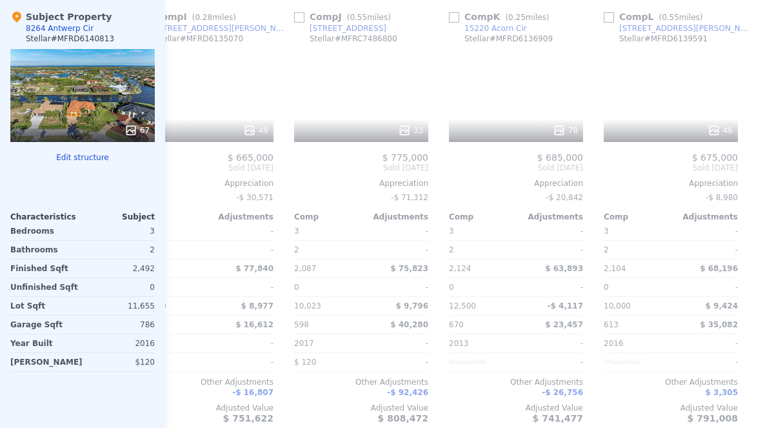
scroll to position [0, 1279]
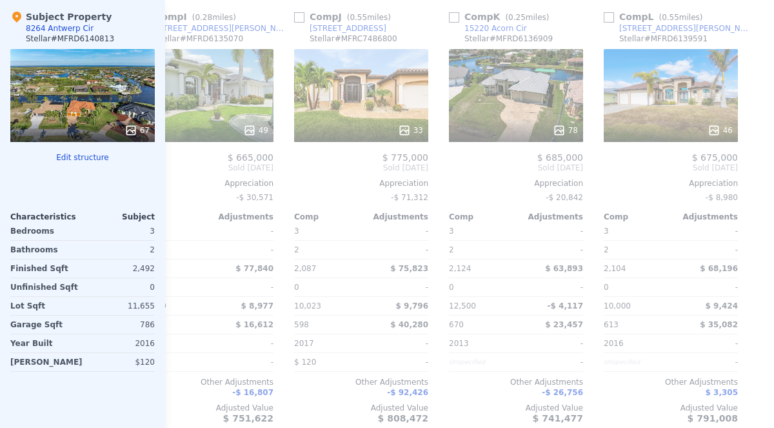
click at [525, 108] on div "78" at bounding box center [516, 95] width 134 height 93
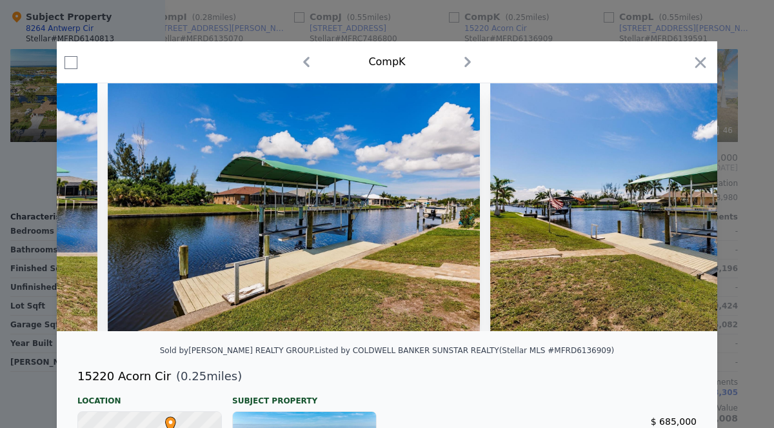
scroll to position [0, 21721]
click at [701, 59] on icon "button" at bounding box center [700, 63] width 18 height 18
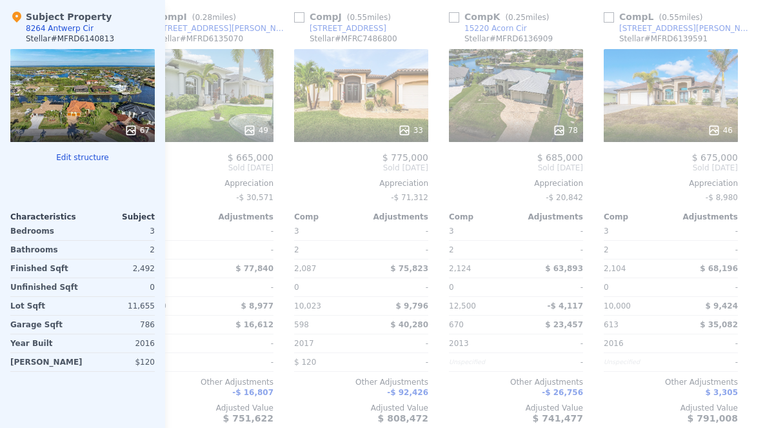
click at [676, 89] on div "46" at bounding box center [671, 95] width 134 height 93
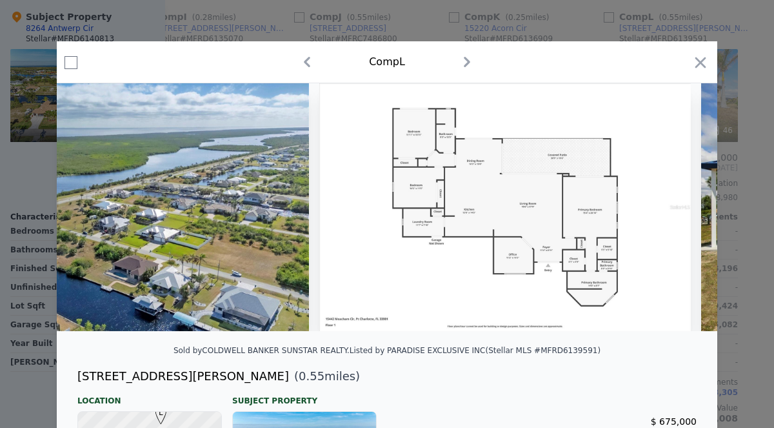
scroll to position [0, 15386]
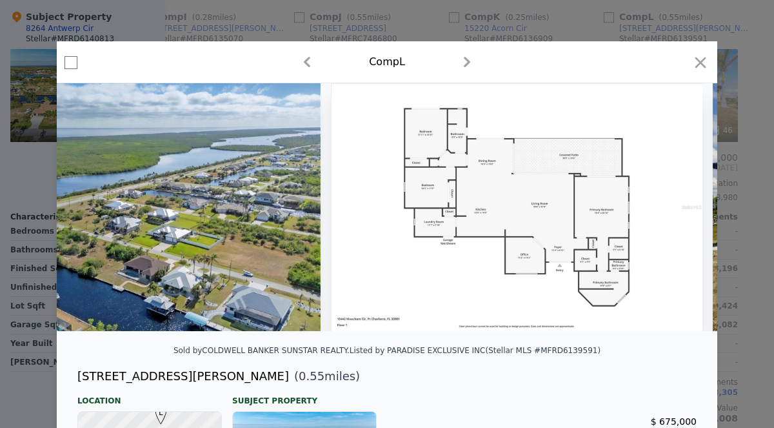
click at [703, 57] on icon "button" at bounding box center [700, 63] width 18 height 18
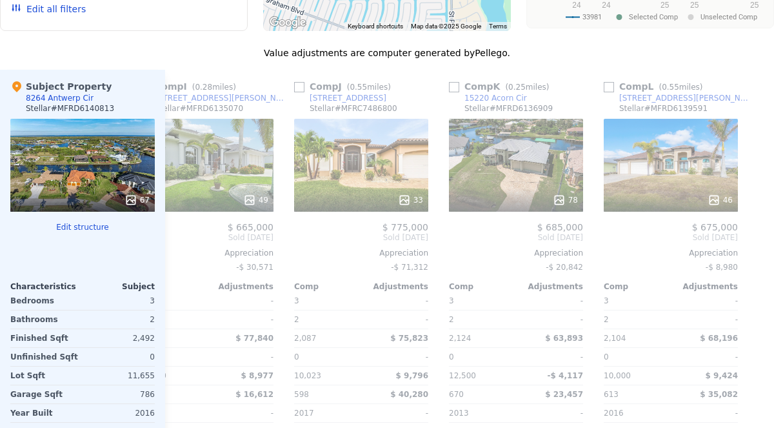
scroll to position [1298, 0]
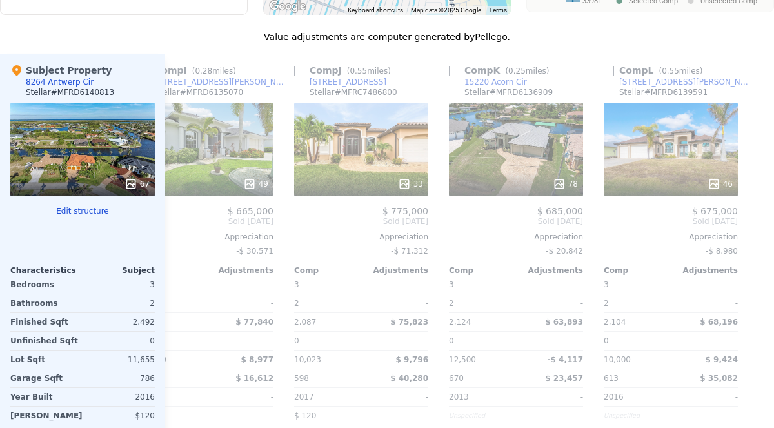
click at [736, 373] on span "$ 35,082" at bounding box center [719, 377] width 38 height 9
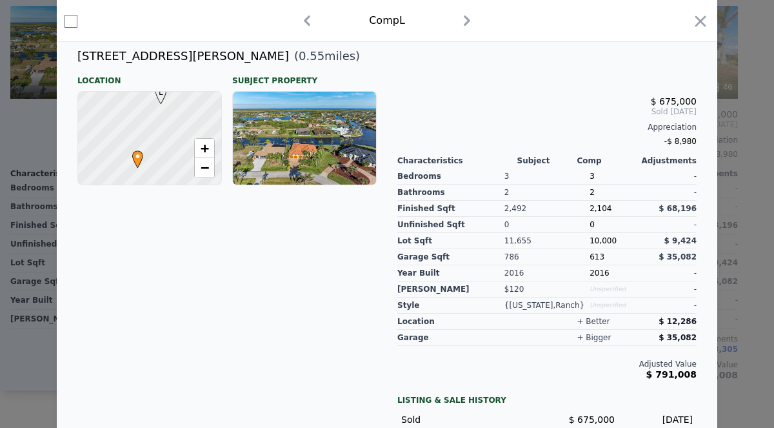
scroll to position [320, 0]
click at [609, 338] on div "+ bigger" at bounding box center [606, 337] width 60 height 16
click at [689, 335] on span "$ 35,082" at bounding box center [677, 337] width 38 height 9
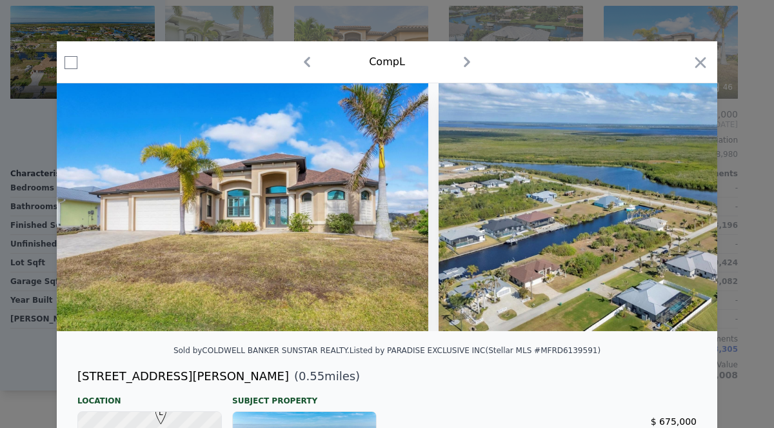
scroll to position [0, 0]
click at [703, 61] on icon "button" at bounding box center [700, 62] width 11 height 11
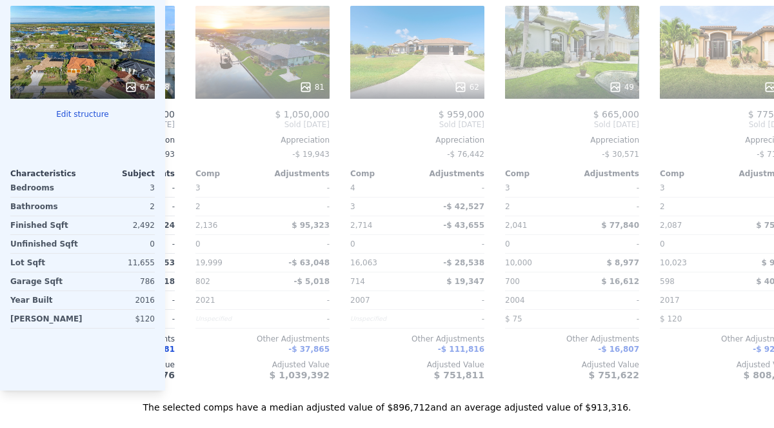
scroll to position [0, 913]
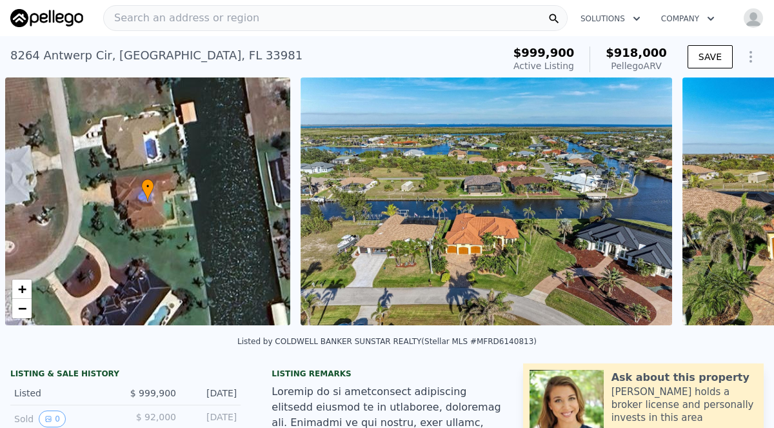
scroll to position [0, 5]
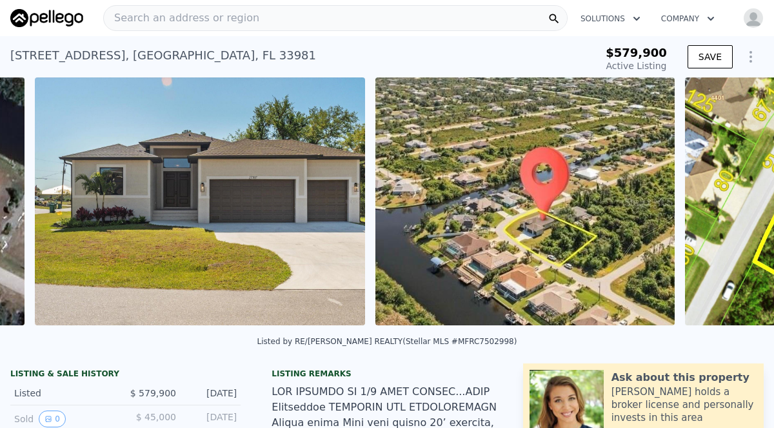
scroll to position [0, 290]
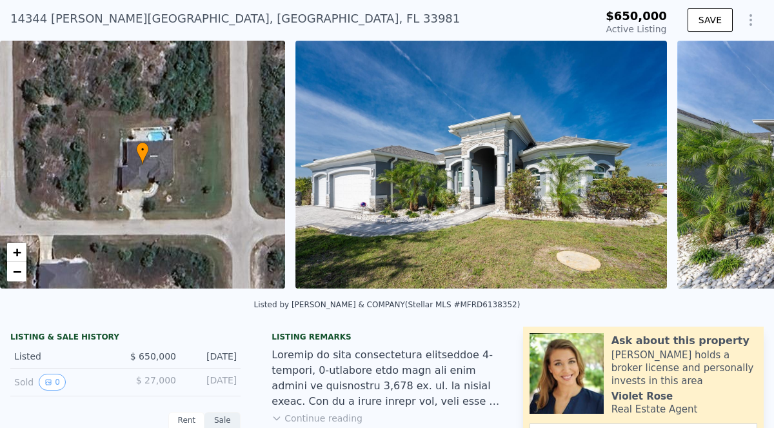
scroll to position [25, 0]
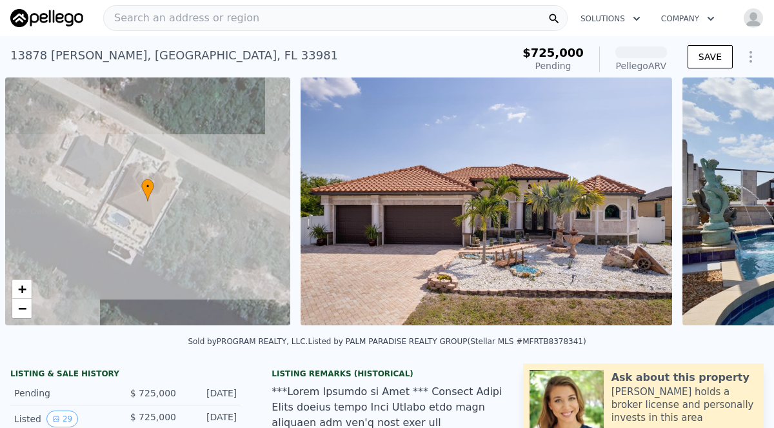
scroll to position [0, 5]
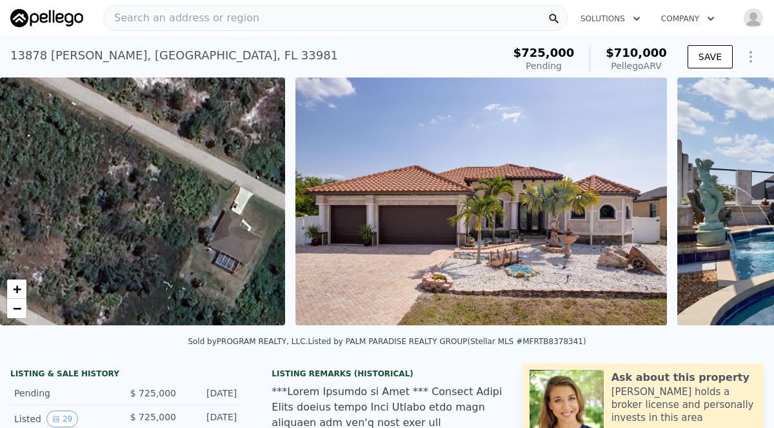
click at [758, 19] on img "button" at bounding box center [753, 18] width 21 height 21
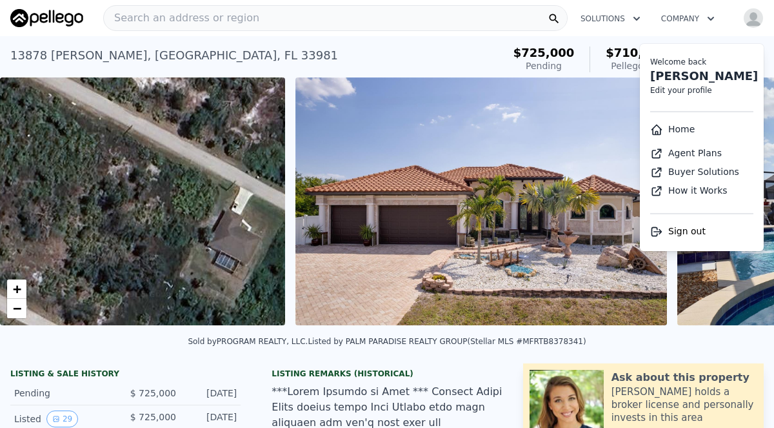
click at [676, 129] on link "Home" at bounding box center [672, 129] width 44 height 10
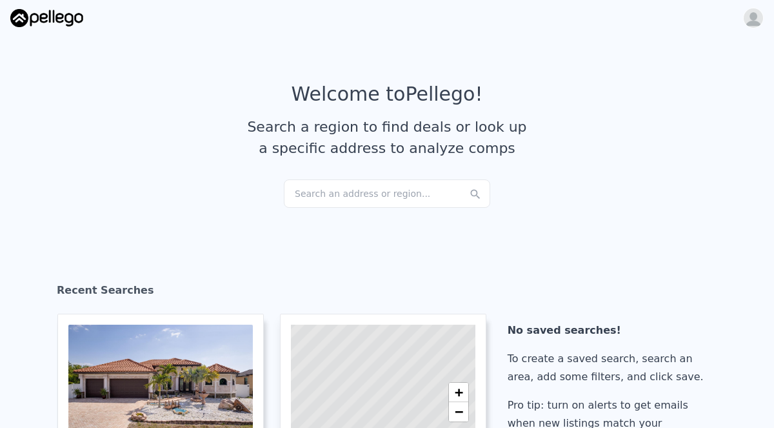
checkbox input "true"
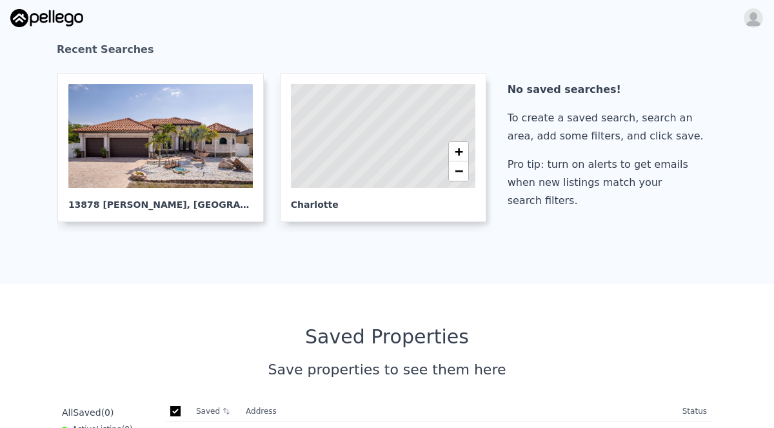
scroll to position [241, 0]
click at [359, 134] on icon at bounding box center [383, 136] width 224 height 128
